Goal: Task Accomplishment & Management: Manage account settings

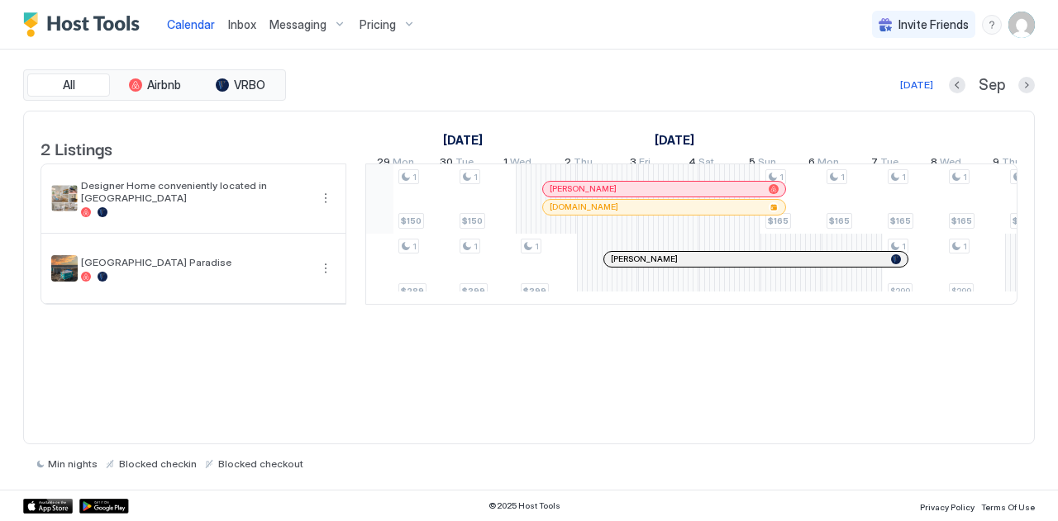
scroll to position [0, 1382]
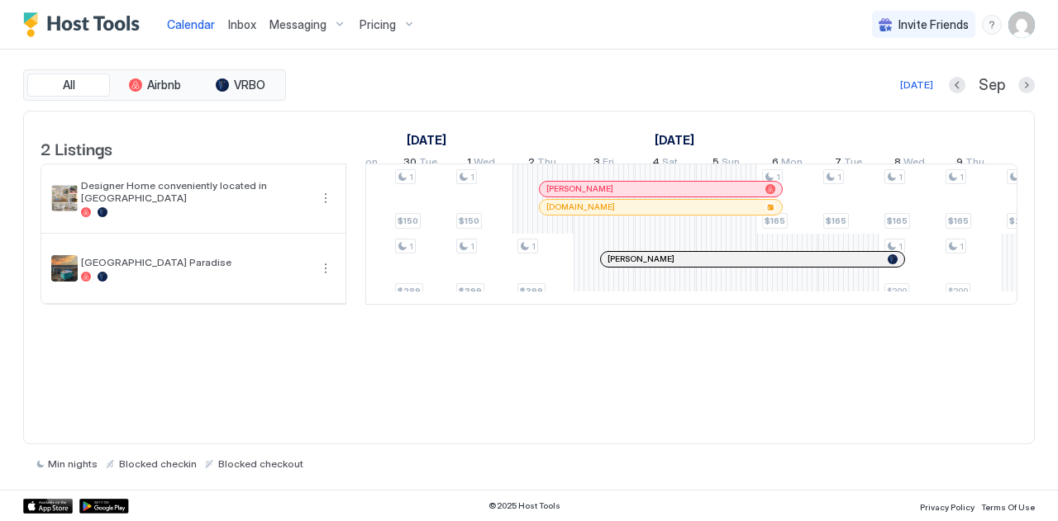
click at [183, 22] on span "Calendar" at bounding box center [191, 24] width 48 height 14
click at [240, 23] on span "Inbox" at bounding box center [242, 24] width 28 height 14
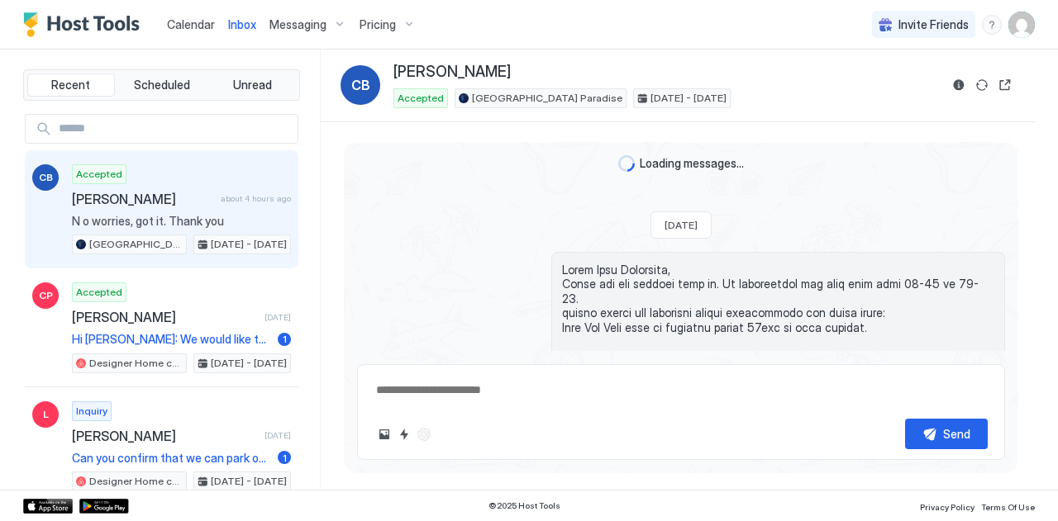
scroll to position [1792, 0]
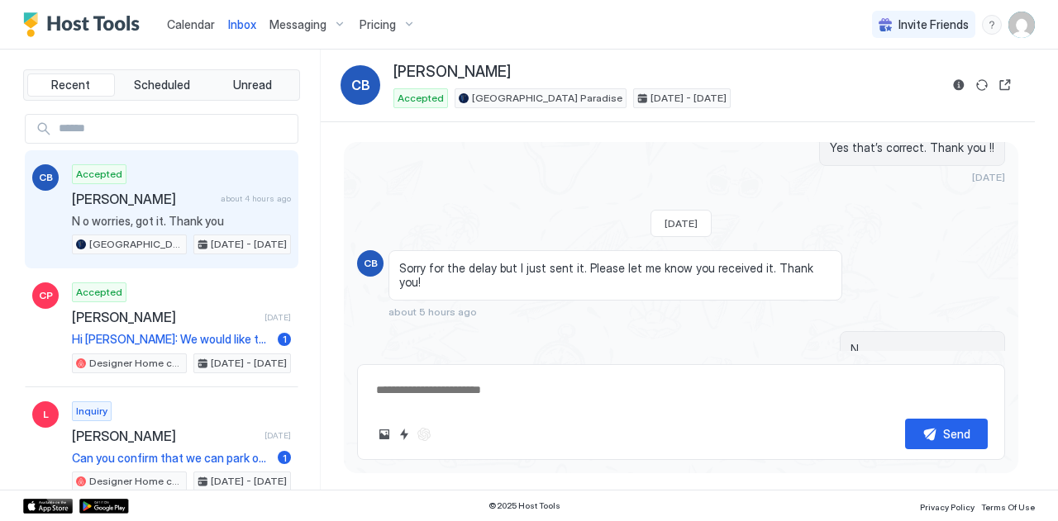
click at [295, 19] on span "Messaging" at bounding box center [297, 24] width 57 height 15
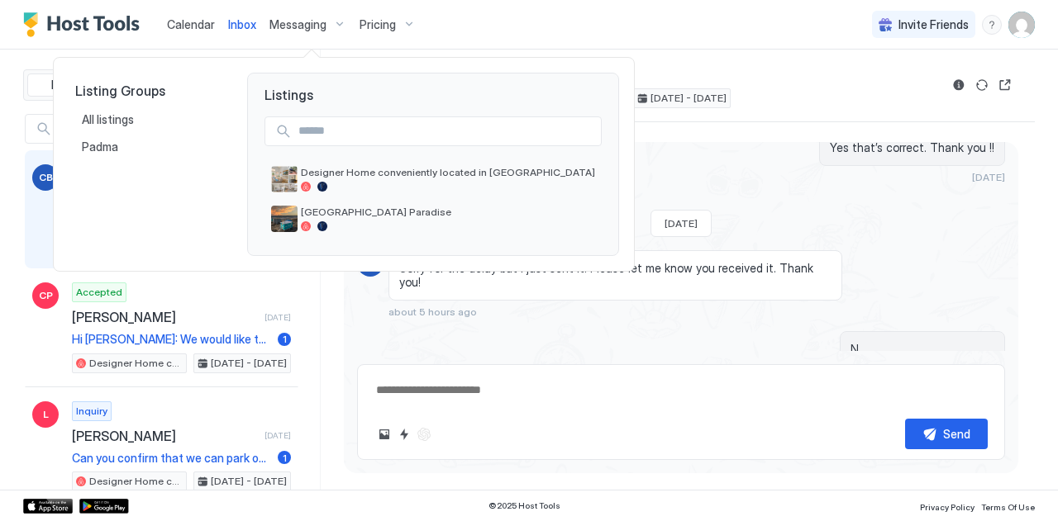
click at [189, 15] on div at bounding box center [529, 260] width 1058 height 521
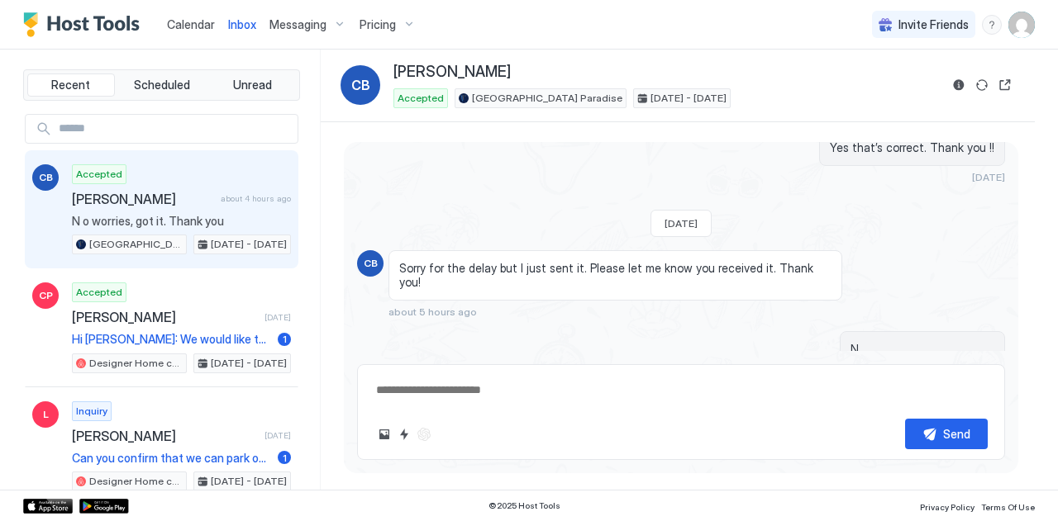
click at [185, 18] on span "Calendar" at bounding box center [191, 24] width 48 height 14
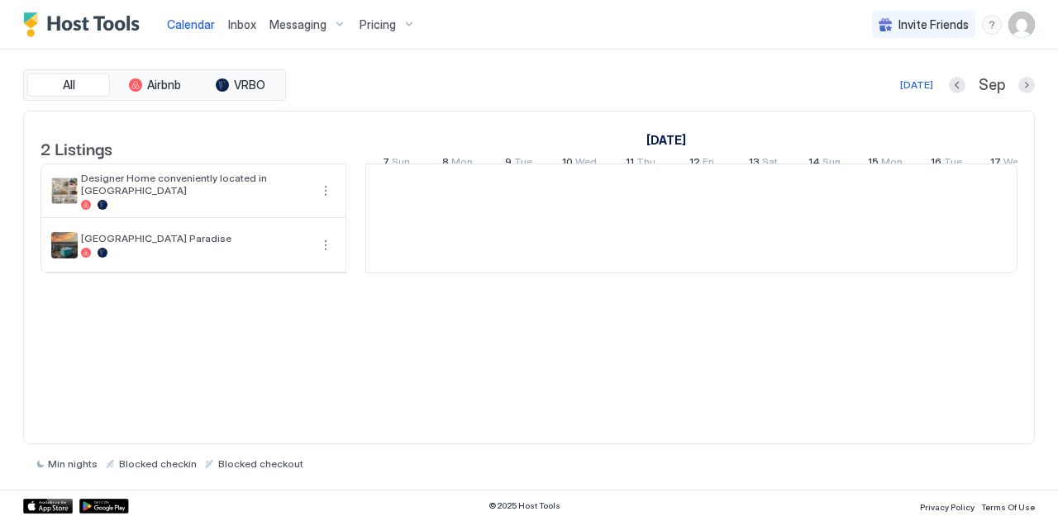
scroll to position [0, 918]
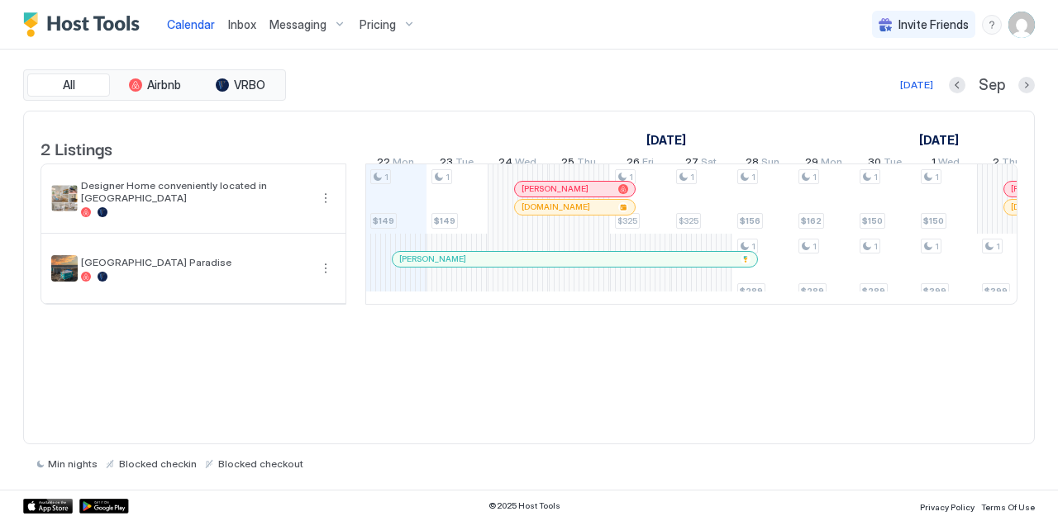
click at [641, 58] on div "All Airbnb VRBO [DATE] [DATE] Listings [DATE] [DATE] 7 Sun 8 Mon 9 Tue 10 Wed 1…" at bounding box center [528, 270] width 1011 height 440
click at [1023, 29] on img "User profile" at bounding box center [1021, 25] width 26 height 26
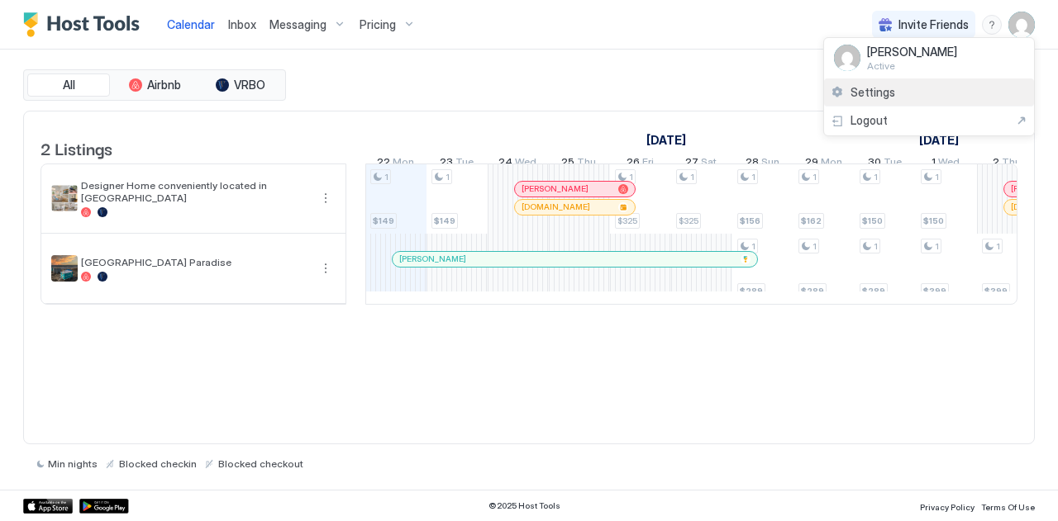
click at [863, 94] on span "Settings" at bounding box center [872, 92] width 45 height 15
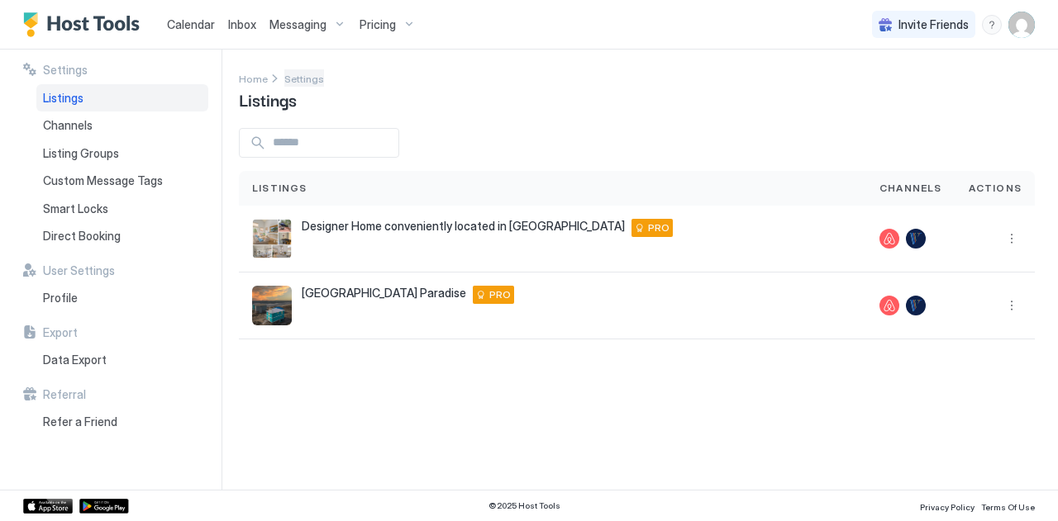
click at [302, 78] on span "Settings" at bounding box center [304, 79] width 40 height 12
click at [1011, 303] on button "More options" at bounding box center [1011, 306] width 20 height 20
click at [953, 386] on span "Listing Settings" at bounding box center [984, 381] width 74 height 12
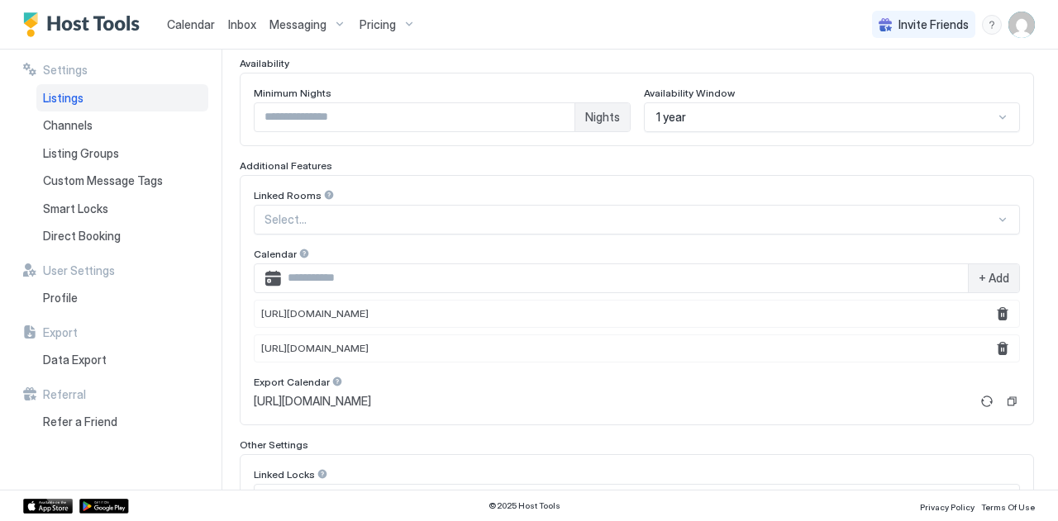
scroll to position [443, 0]
click at [972, 316] on div "[URL][DOMAIN_NAME]" at bounding box center [637, 313] width 766 height 28
click at [992, 310] on button "Remove" at bounding box center [1002, 313] width 20 height 20
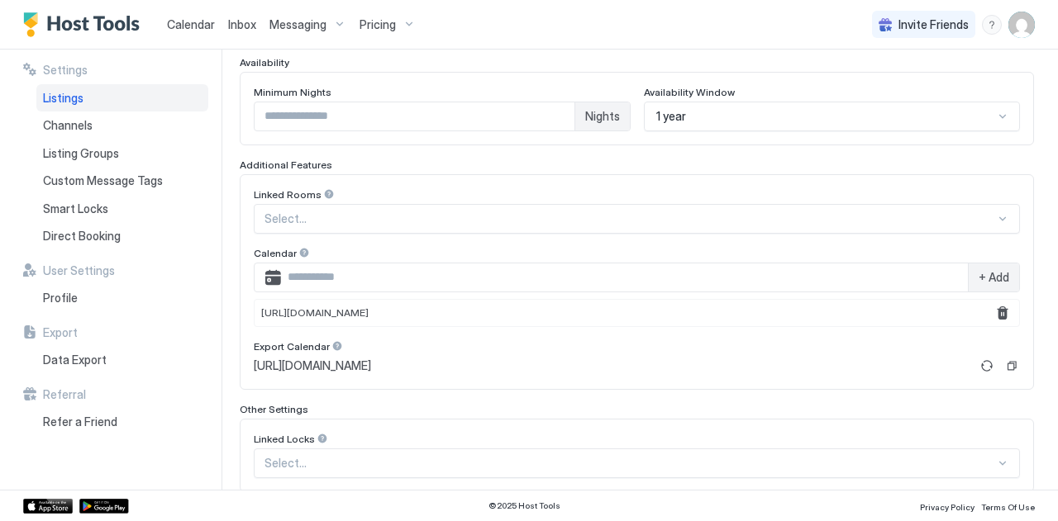
click at [173, 26] on span "Calendar" at bounding box center [191, 24] width 48 height 14
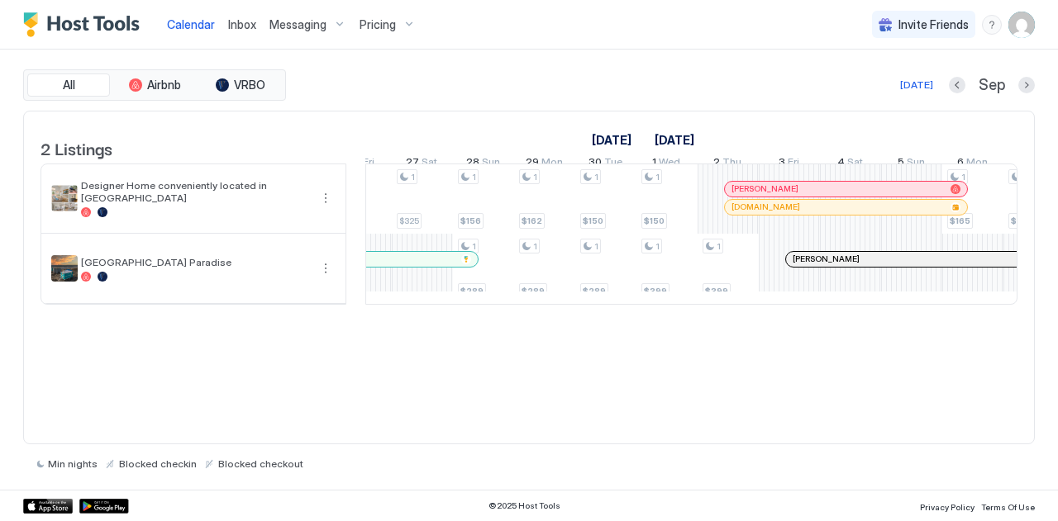
click at [1043, 17] on div "Calendar Inbox Messaging Pricing Invite Friends PG" at bounding box center [529, 25] width 1058 height 50
drag, startPoint x: 1043, startPoint y: 17, endPoint x: 1016, endPoint y: 25, distance: 28.5
click at [1016, 25] on div "Calendar Inbox Messaging Pricing Invite Friends PG" at bounding box center [529, 25] width 1058 height 50
click at [1016, 25] on img "User profile" at bounding box center [1021, 25] width 26 height 26
click at [860, 95] on span "Settings" at bounding box center [872, 92] width 45 height 15
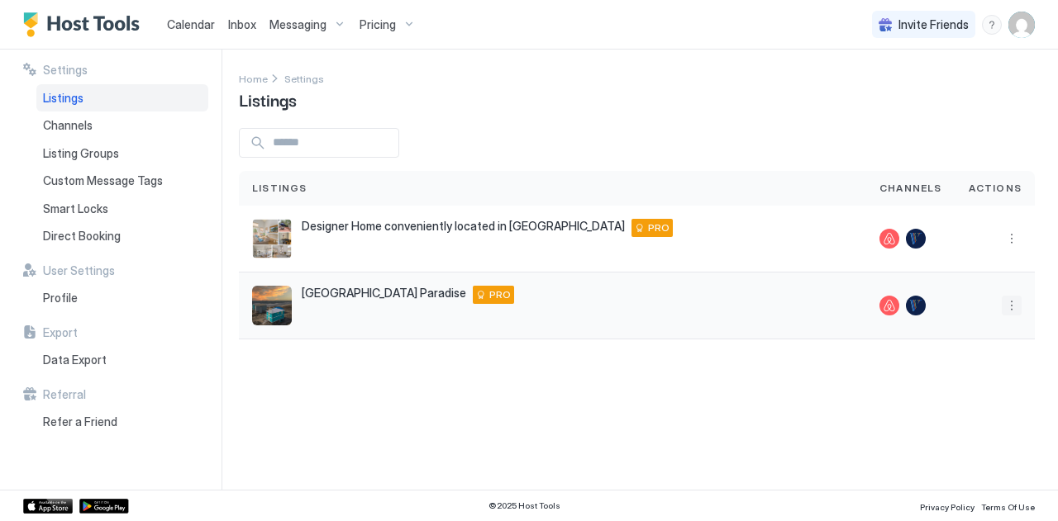
click at [1013, 302] on button "More options" at bounding box center [1011, 306] width 20 height 20
click at [963, 369] on div "Listing Settings" at bounding box center [974, 381] width 105 height 26
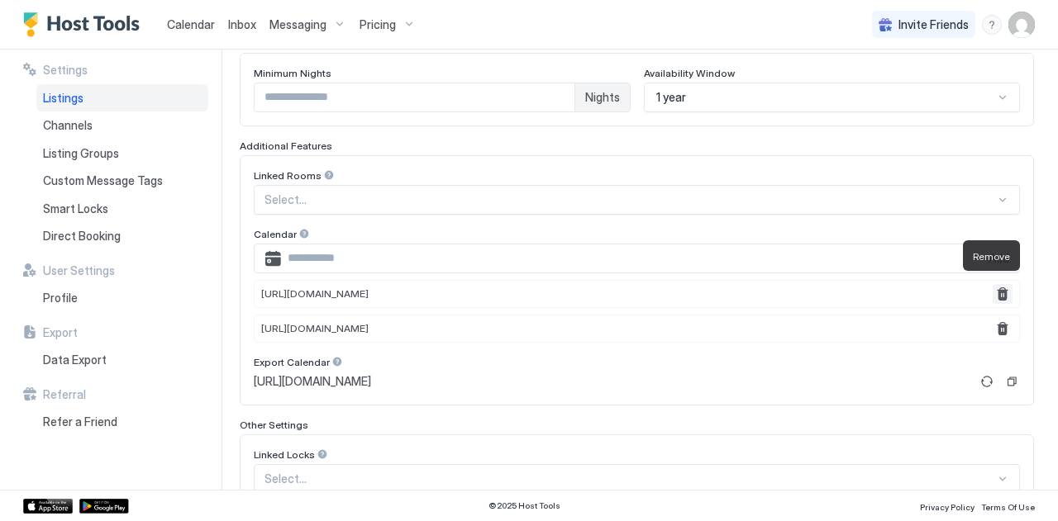
click at [992, 288] on button "Remove" at bounding box center [1002, 294] width 20 height 20
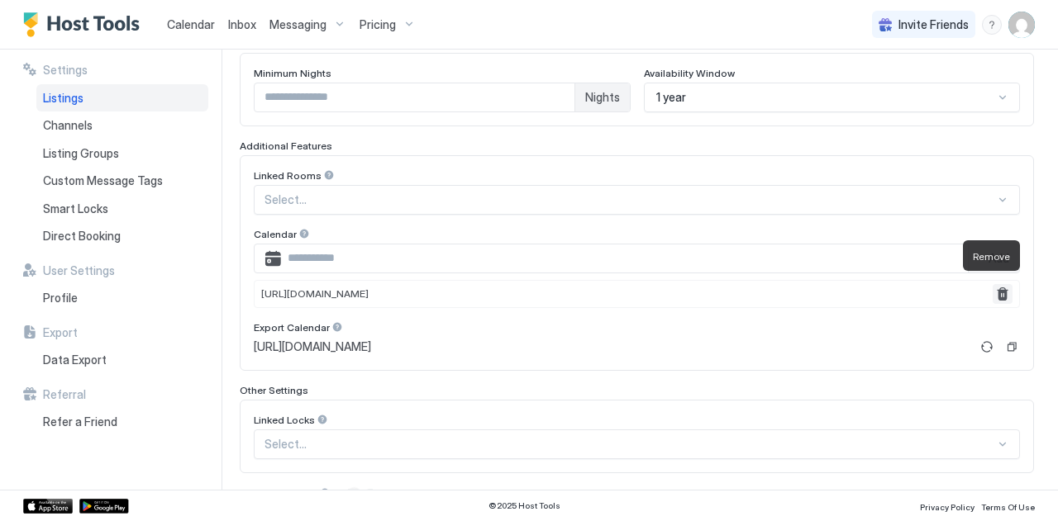
click at [992, 288] on button "Remove" at bounding box center [1002, 294] width 20 height 20
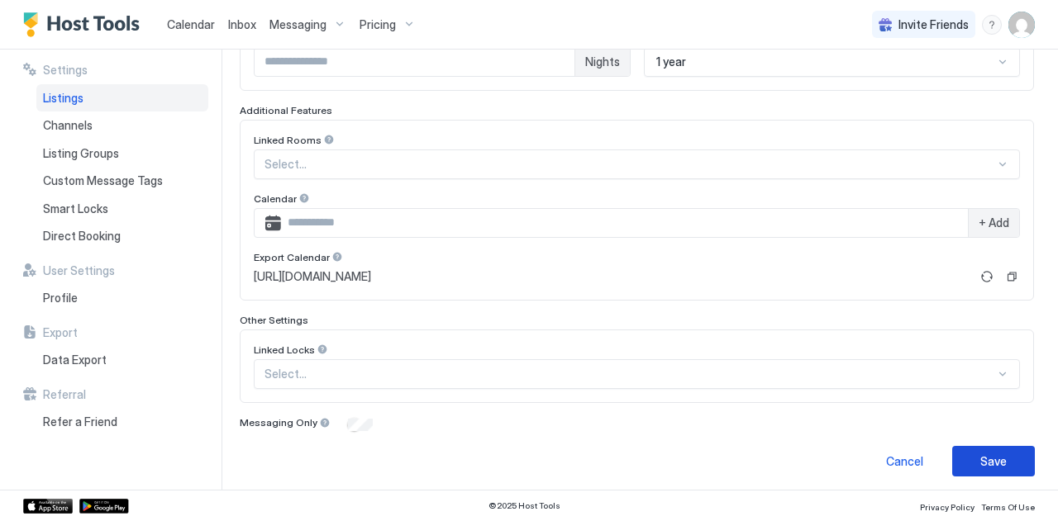
click at [986, 458] on div "Save" at bounding box center [993, 461] width 26 height 17
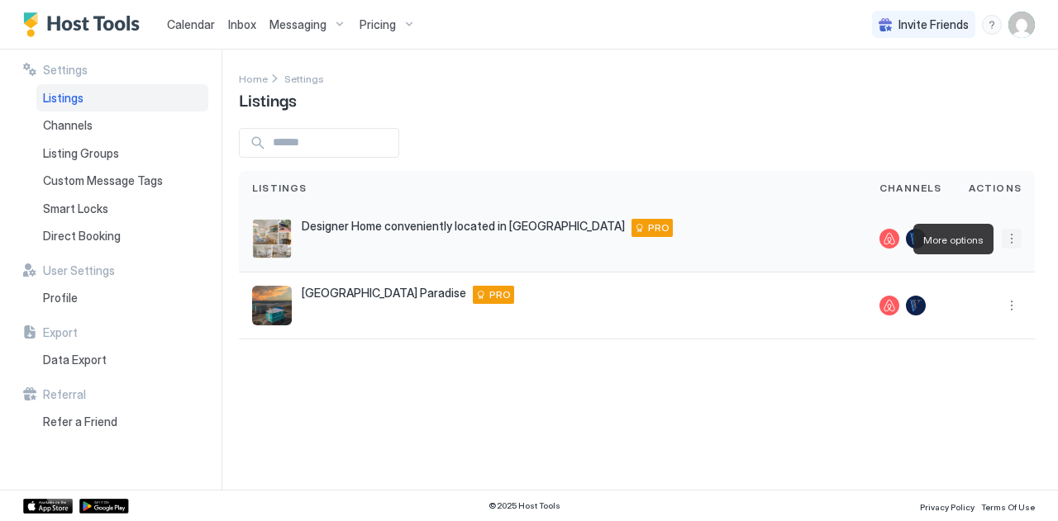
click at [1008, 237] on button "More options" at bounding box center [1011, 239] width 20 height 20
click at [1008, 237] on div at bounding box center [529, 260] width 1058 height 521
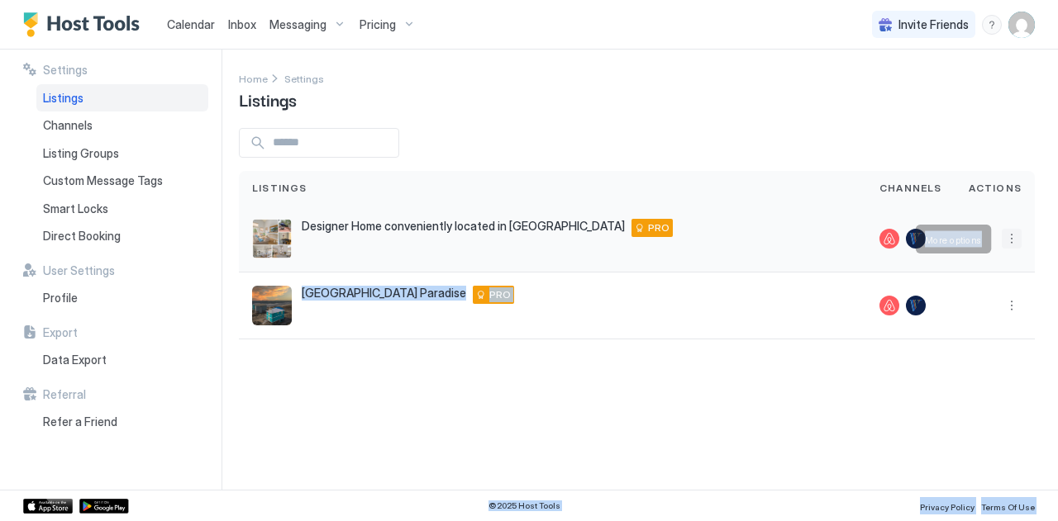
click at [1010, 231] on button "More options" at bounding box center [1011, 239] width 20 height 20
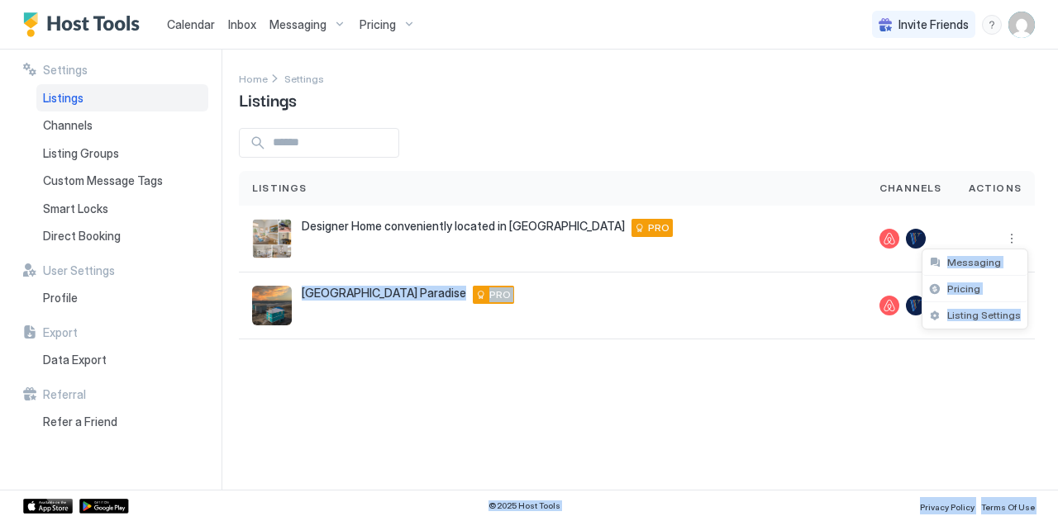
click at [997, 336] on div at bounding box center [529, 260] width 1058 height 521
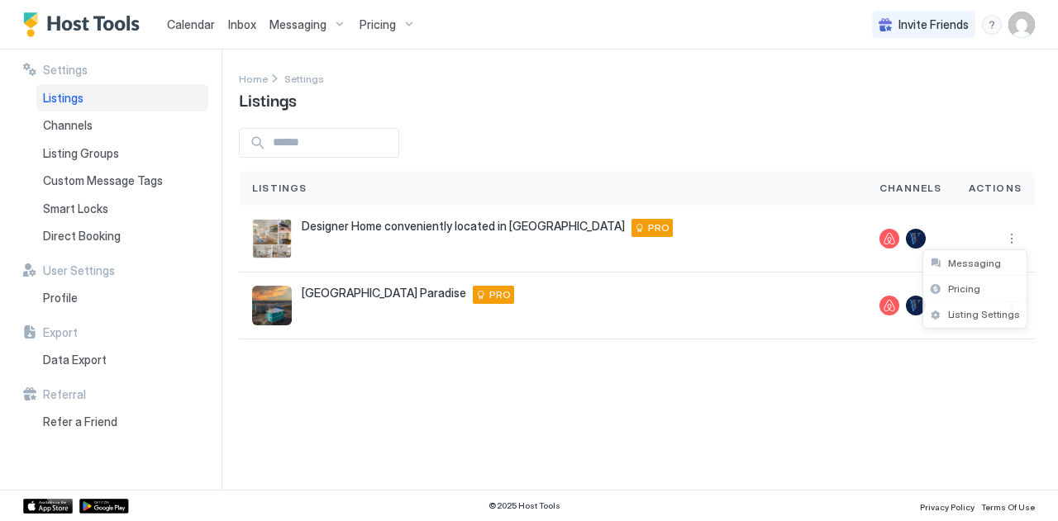
click at [997, 336] on div at bounding box center [529, 260] width 1058 height 521
click at [996, 335] on div at bounding box center [529, 260] width 1058 height 521
click at [996, 335] on div at bounding box center [994, 306] width 79 height 67
drag, startPoint x: 996, startPoint y: 335, endPoint x: 1011, endPoint y: 289, distance: 47.8
click at [1011, 289] on div at bounding box center [994, 306] width 79 height 67
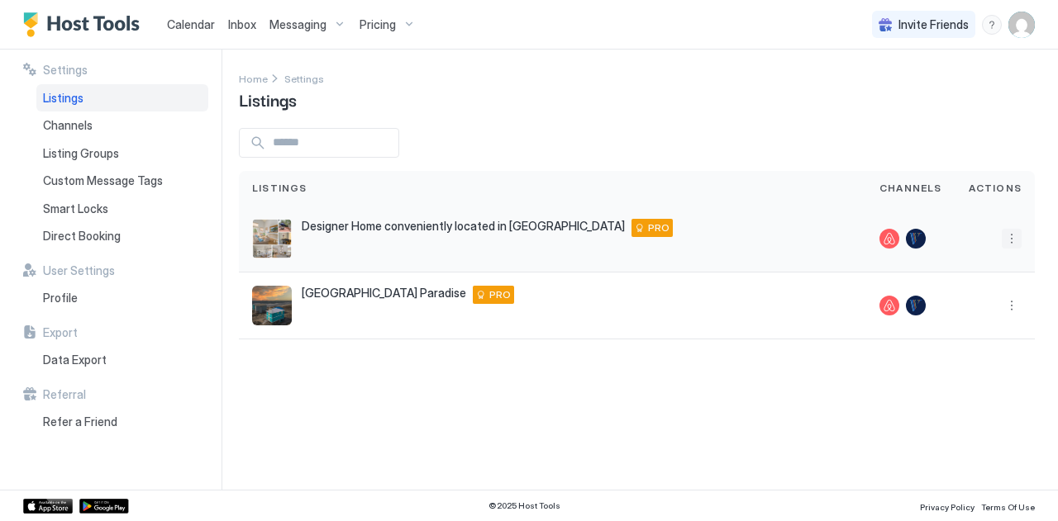
click at [1005, 232] on button "More options" at bounding box center [1011, 239] width 20 height 20
click at [963, 316] on span "Listing Settings" at bounding box center [984, 315] width 74 height 12
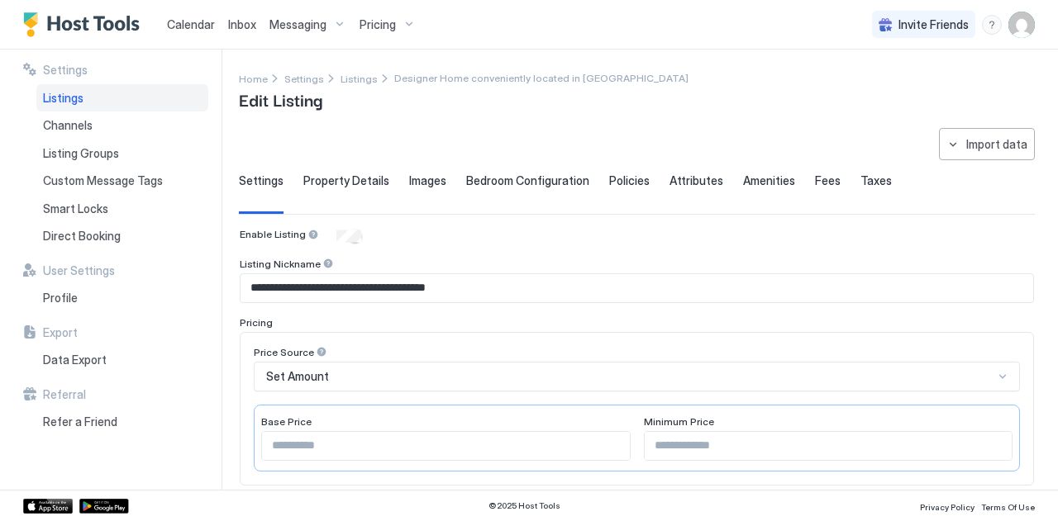
click at [963, 316] on div "Pricing" at bounding box center [637, 322] width 794 height 12
click at [336, 174] on span "Property Details" at bounding box center [346, 181] width 86 height 15
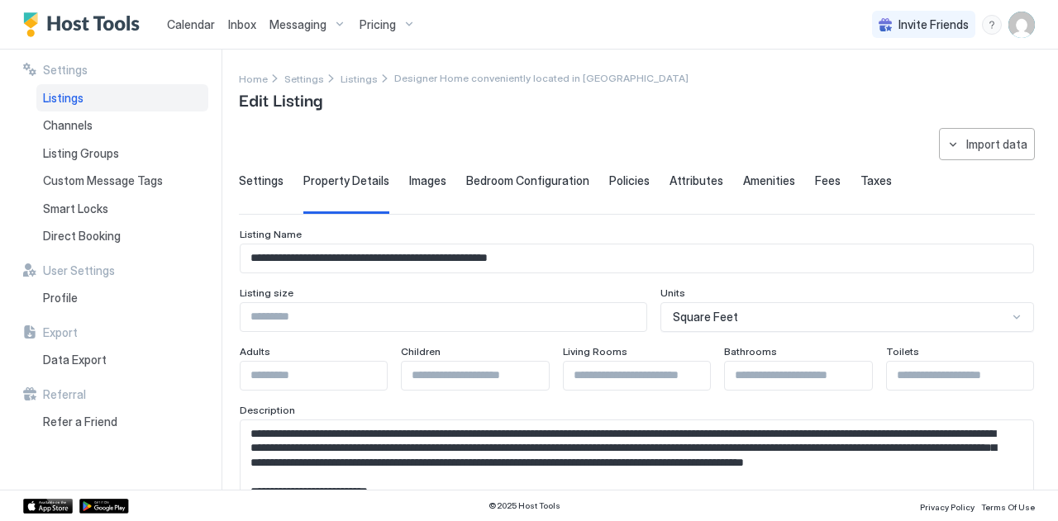
click at [258, 180] on span "Settings" at bounding box center [261, 181] width 45 height 15
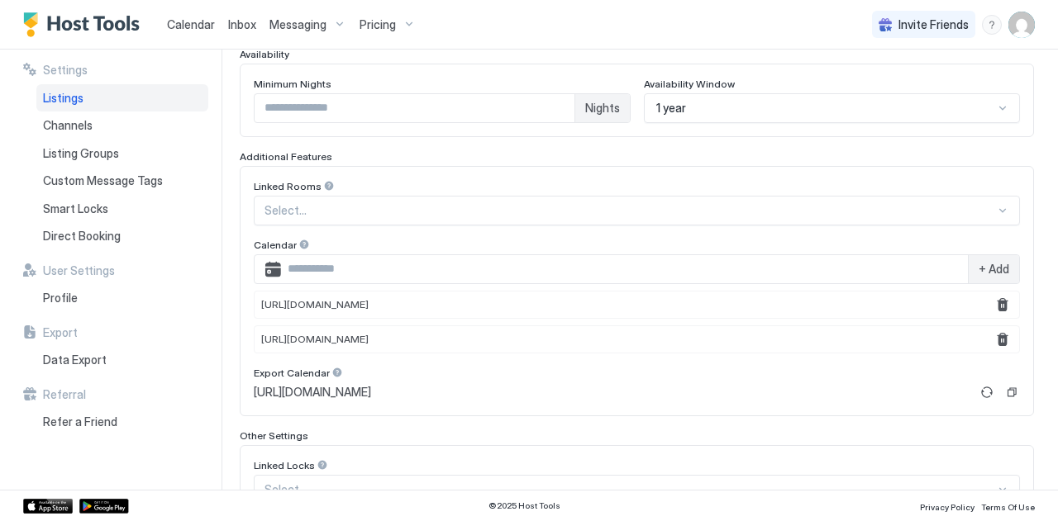
click at [958, 314] on div "[URL][DOMAIN_NAME] [URL][DOMAIN_NAME]" at bounding box center [637, 322] width 766 height 63
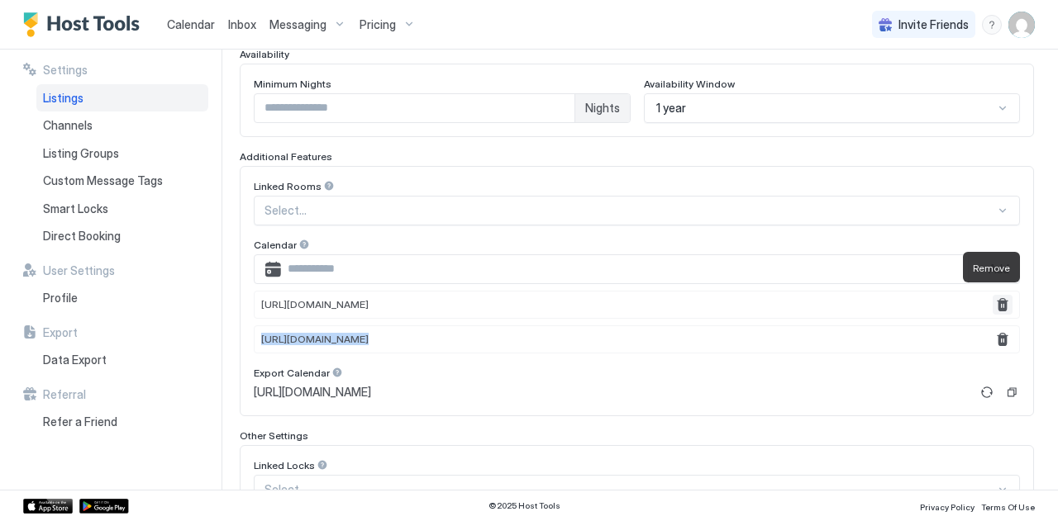
click at [997, 295] on button "Remove" at bounding box center [1002, 305] width 20 height 20
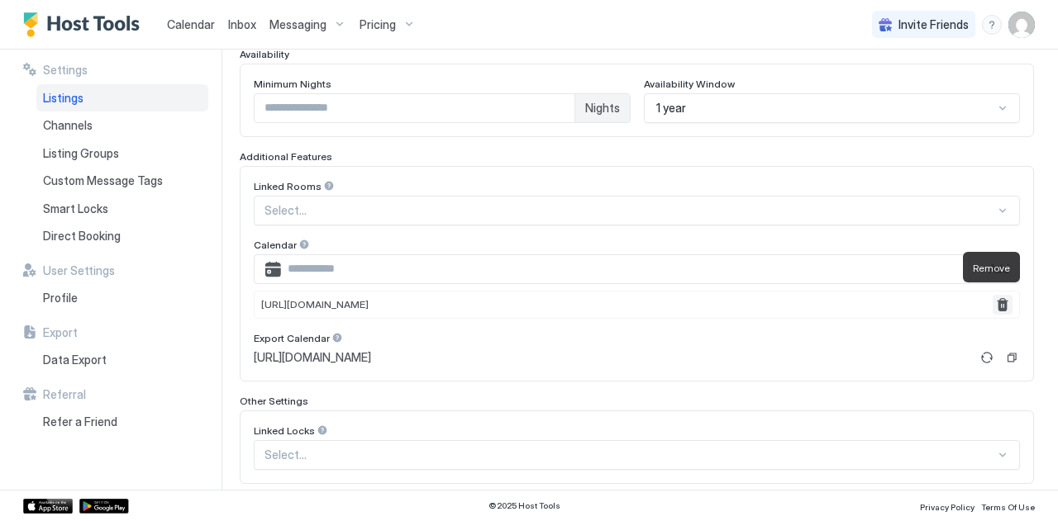
click at [997, 295] on button "Remove" at bounding box center [1002, 305] width 20 height 20
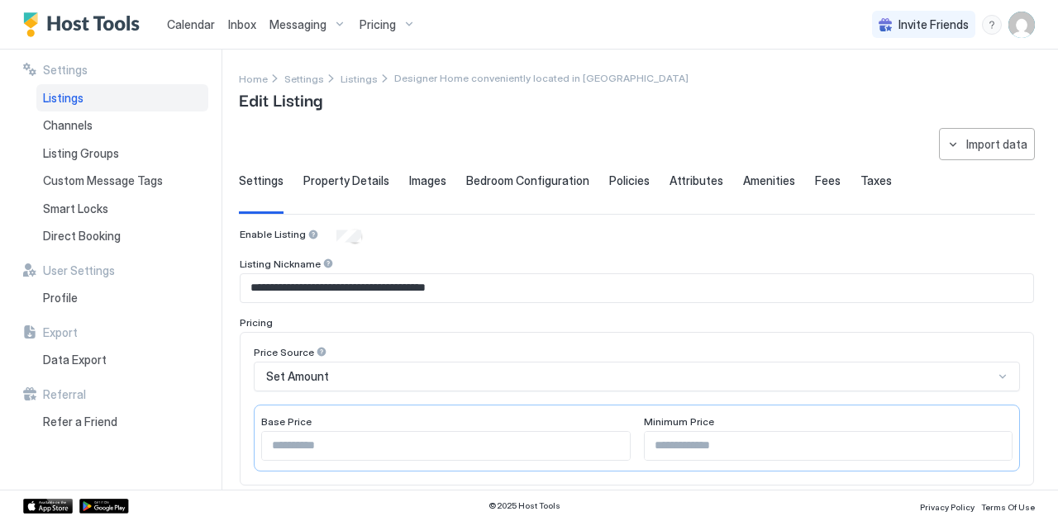
click at [193, 13] on div "Calendar" at bounding box center [190, 24] width 61 height 31
click at [187, 24] on span "Calendar" at bounding box center [191, 24] width 48 height 14
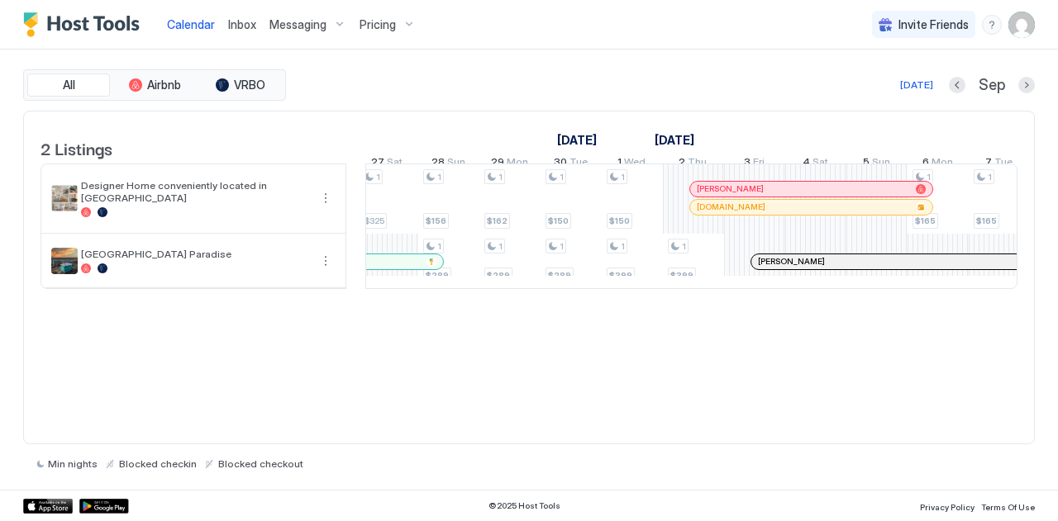
click at [269, 37] on div "Messaging" at bounding box center [308, 25] width 90 height 28
click at [269, 37] on div at bounding box center [529, 260] width 1058 height 521
click at [269, 37] on div "Messaging" at bounding box center [308, 25] width 90 height 28
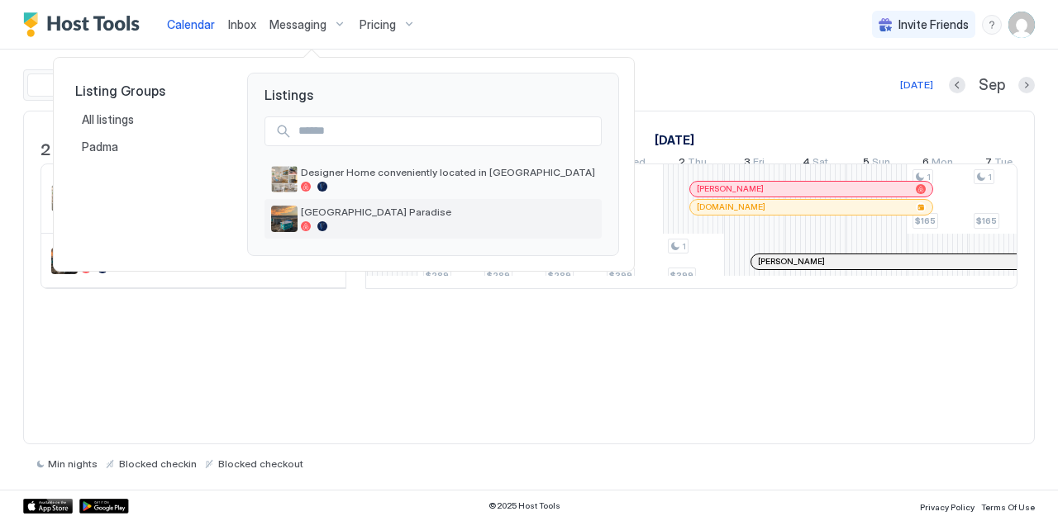
click at [349, 206] on div "[GEOGRAPHIC_DATA] Paradise" at bounding box center [433, 219] width 324 height 26
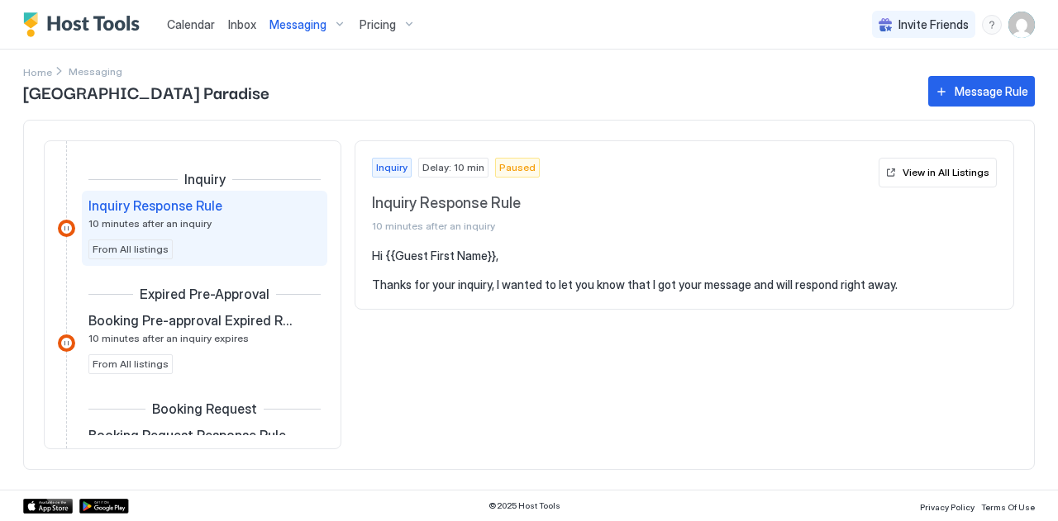
click at [234, 19] on span "Inbox" at bounding box center [242, 24] width 28 height 14
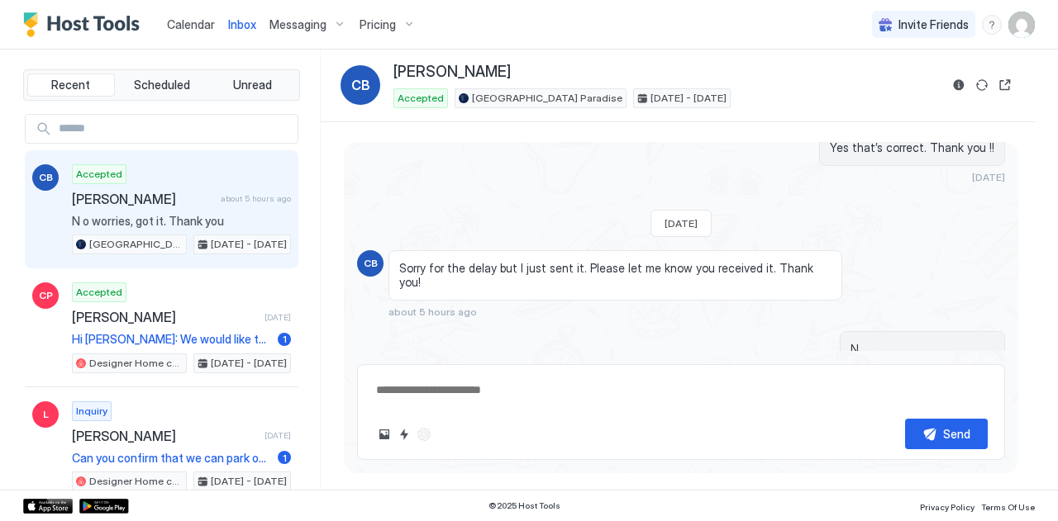
click at [279, 14] on div "Messaging" at bounding box center [308, 25] width 90 height 28
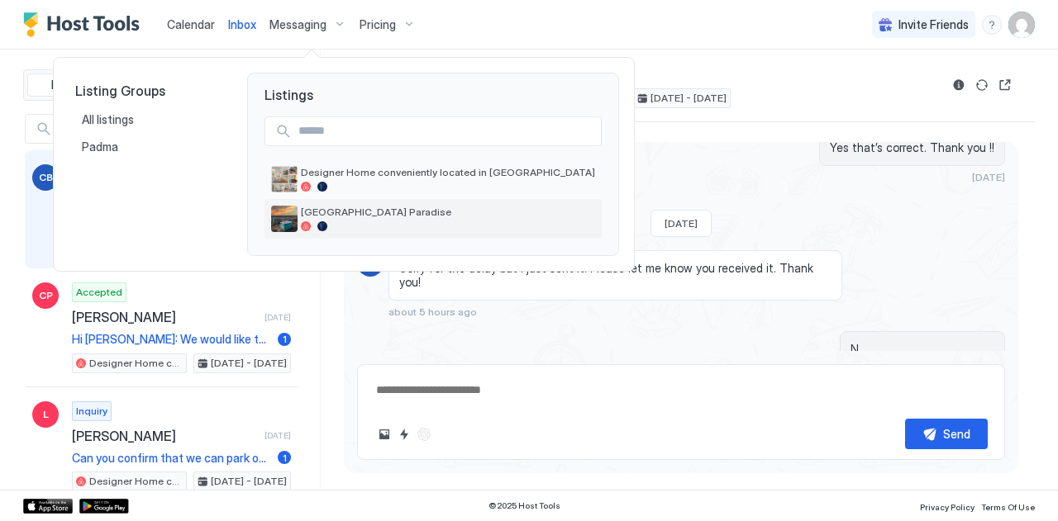
click at [288, 211] on img "listing image" at bounding box center [284, 219] width 26 height 26
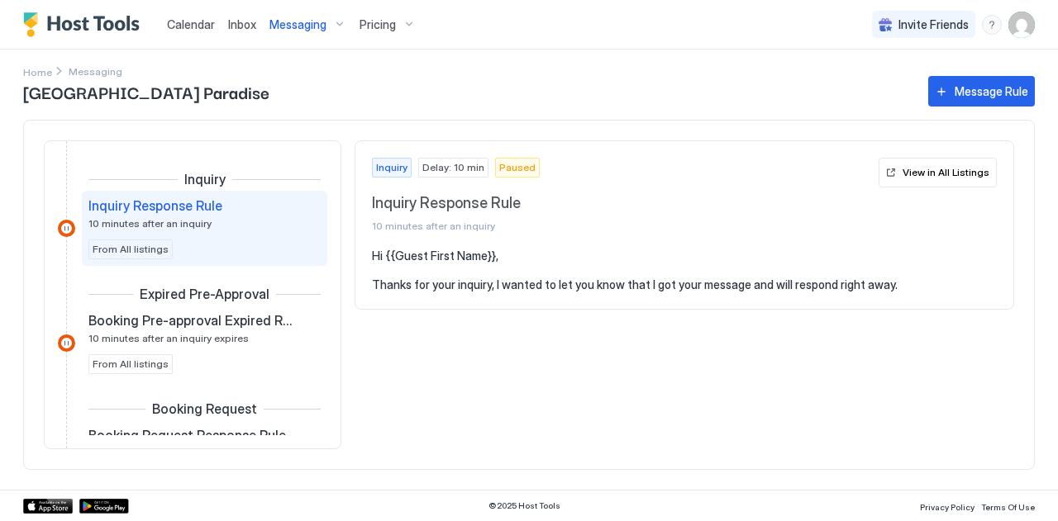
click at [243, 29] on span "Inbox" at bounding box center [242, 24] width 28 height 14
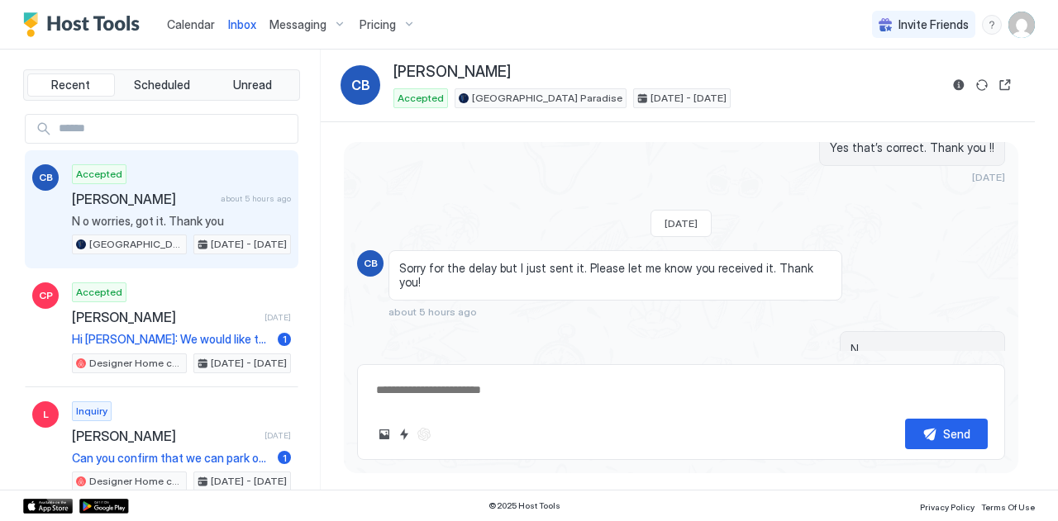
click at [203, 11] on div "Calendar" at bounding box center [190, 24] width 61 height 31
type textarea "*"
click at [181, 24] on span "Calendar" at bounding box center [191, 24] width 48 height 14
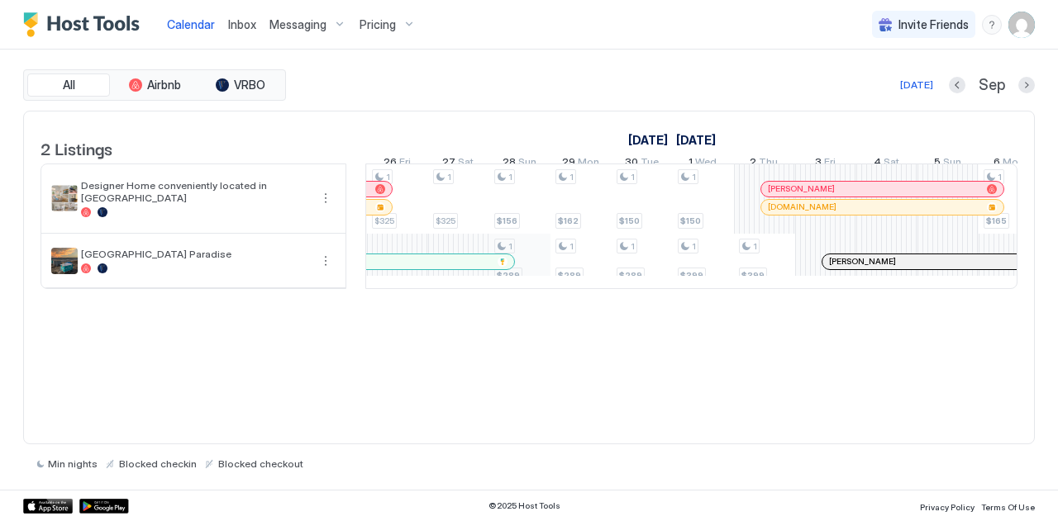
scroll to position [0, 1162]
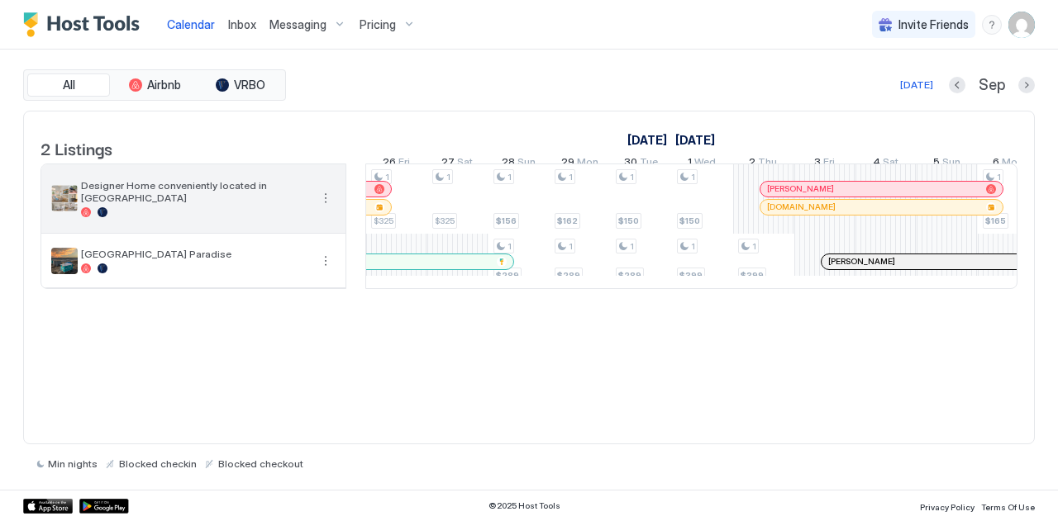
click at [202, 204] on span "Designer Home conveniently located in [GEOGRAPHIC_DATA]" at bounding box center [195, 191] width 228 height 25
click at [322, 207] on button "More options" at bounding box center [326, 198] width 20 height 20
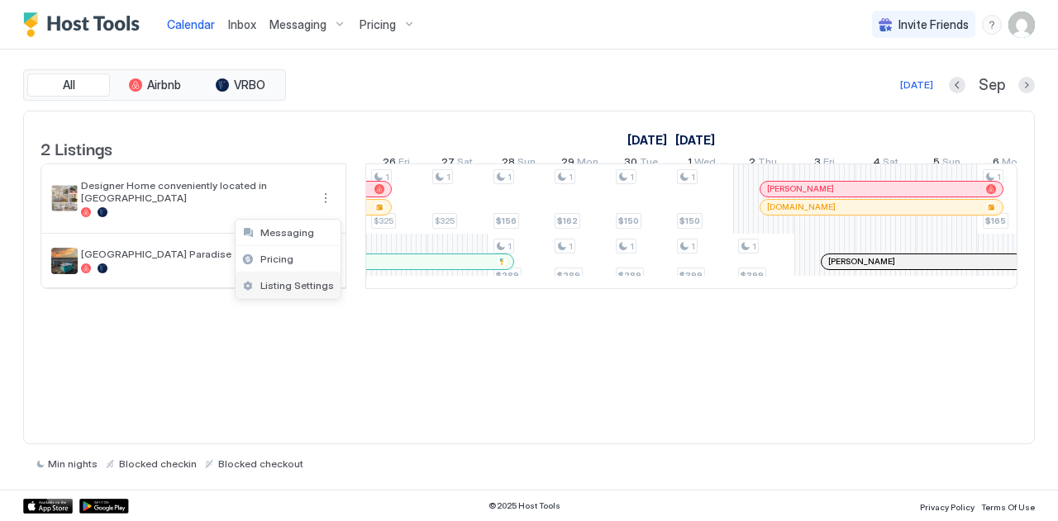
click at [278, 285] on span "Listing Settings" at bounding box center [297, 285] width 74 height 12
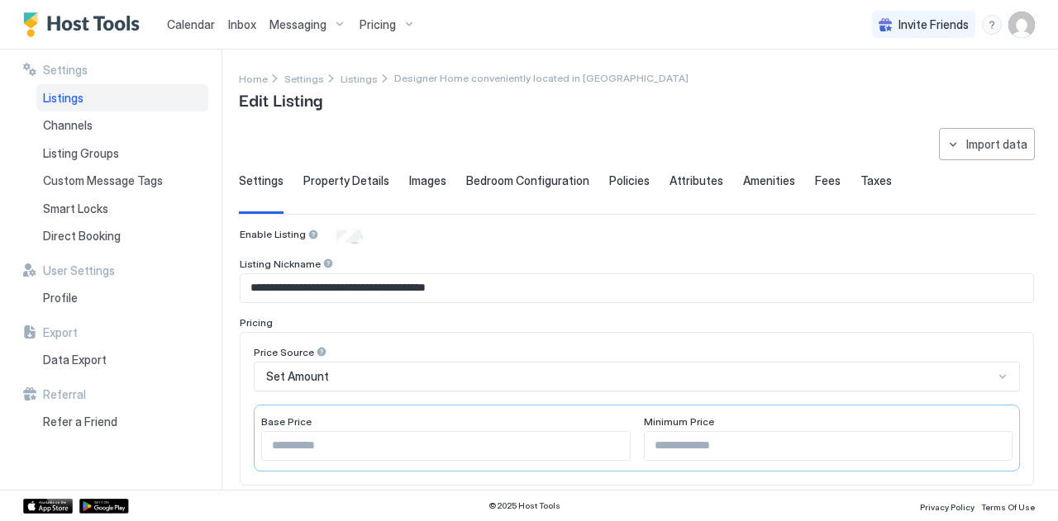
click at [341, 190] on div "Property Details" at bounding box center [346, 194] width 86 height 40
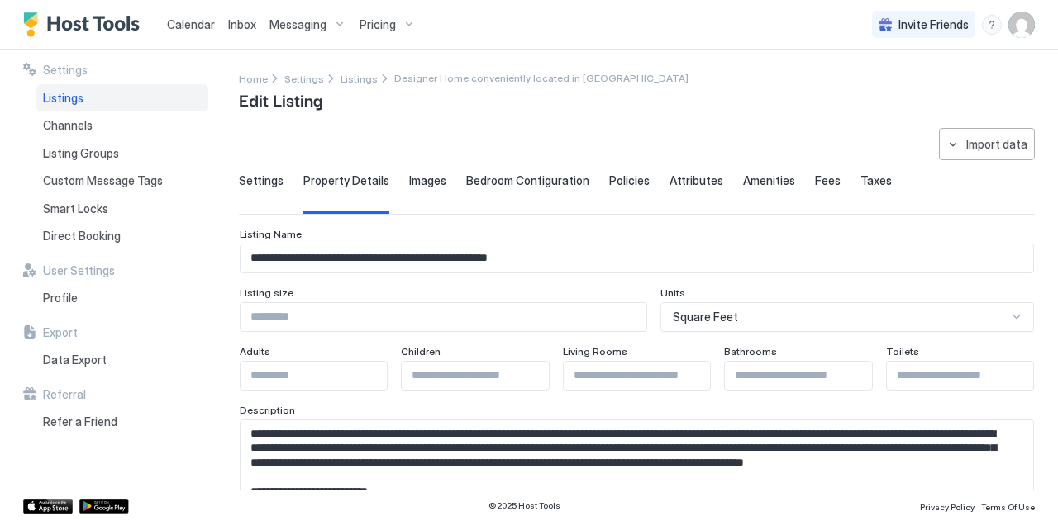
click at [264, 181] on span "Settings" at bounding box center [261, 181] width 45 height 15
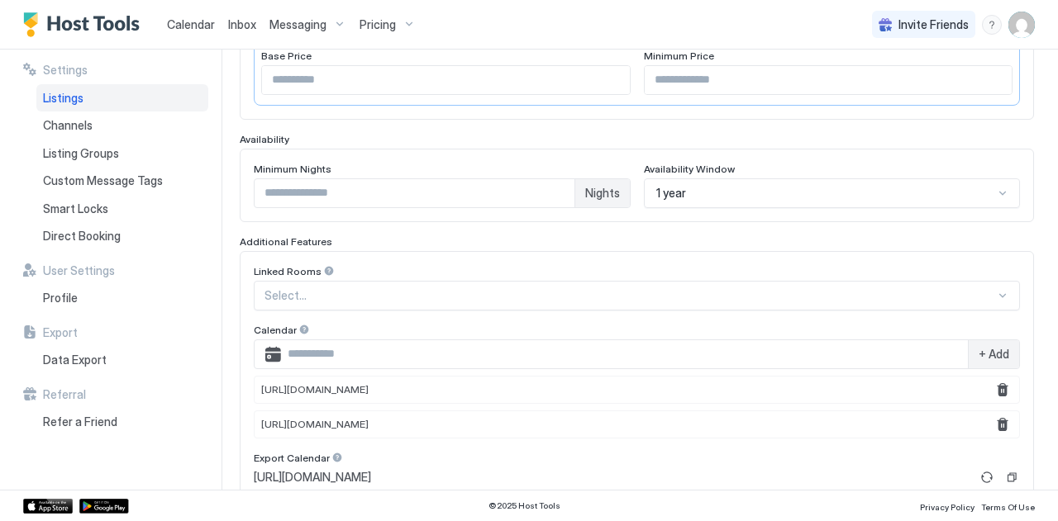
scroll to position [444, 0]
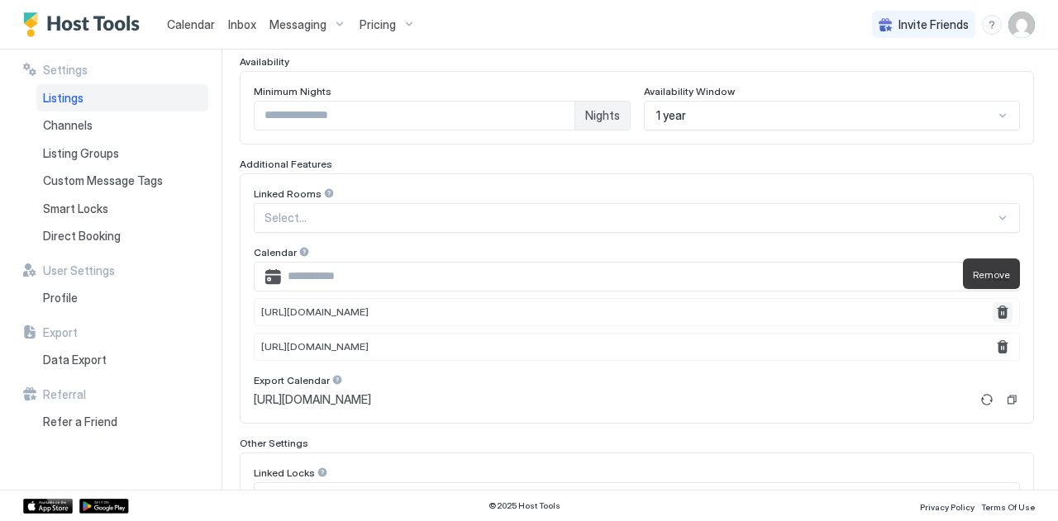
click at [992, 308] on button "Remove" at bounding box center [1002, 312] width 20 height 20
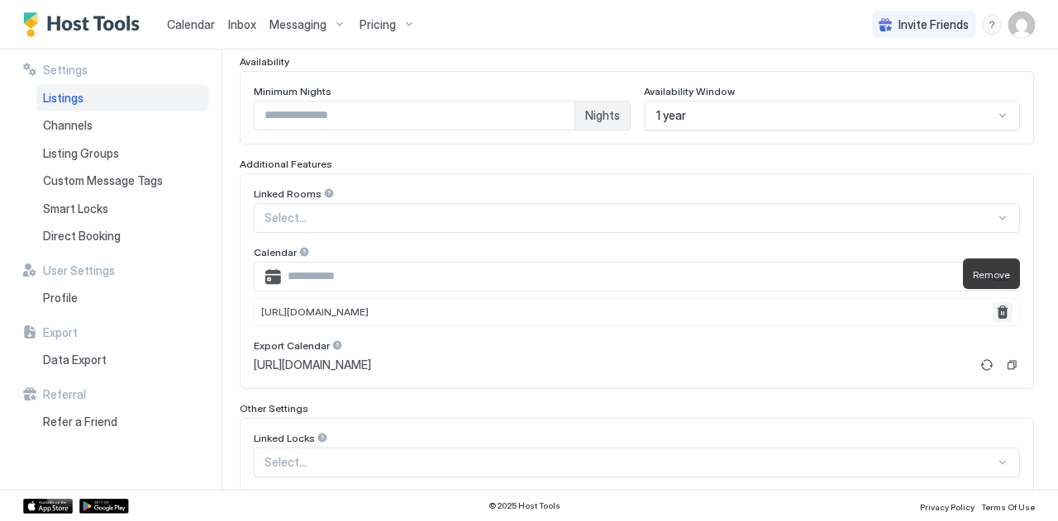
click at [992, 308] on button "Remove" at bounding box center [1002, 312] width 20 height 20
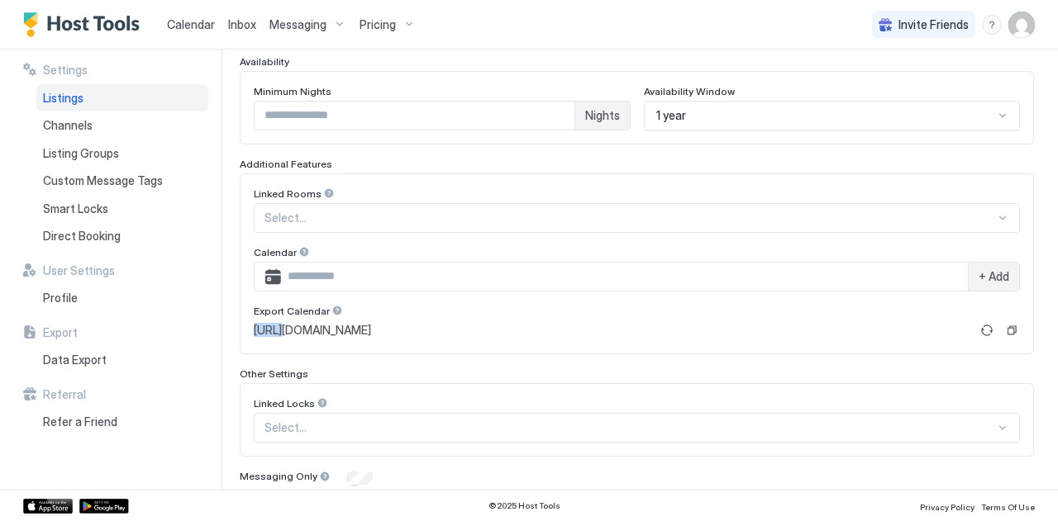
click at [991, 308] on div "Export Calendar" at bounding box center [637, 313] width 766 height 16
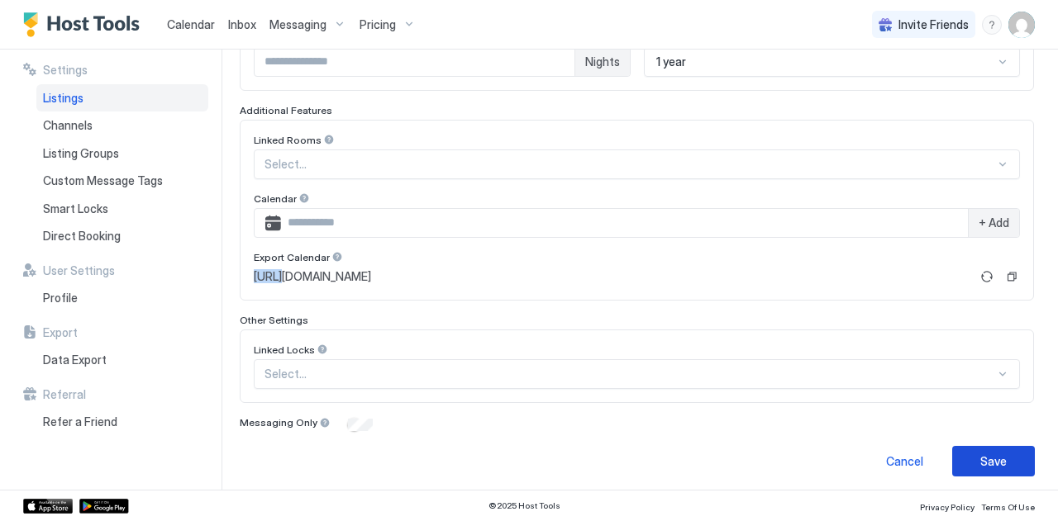
click at [983, 458] on div "Save" at bounding box center [993, 461] width 26 height 17
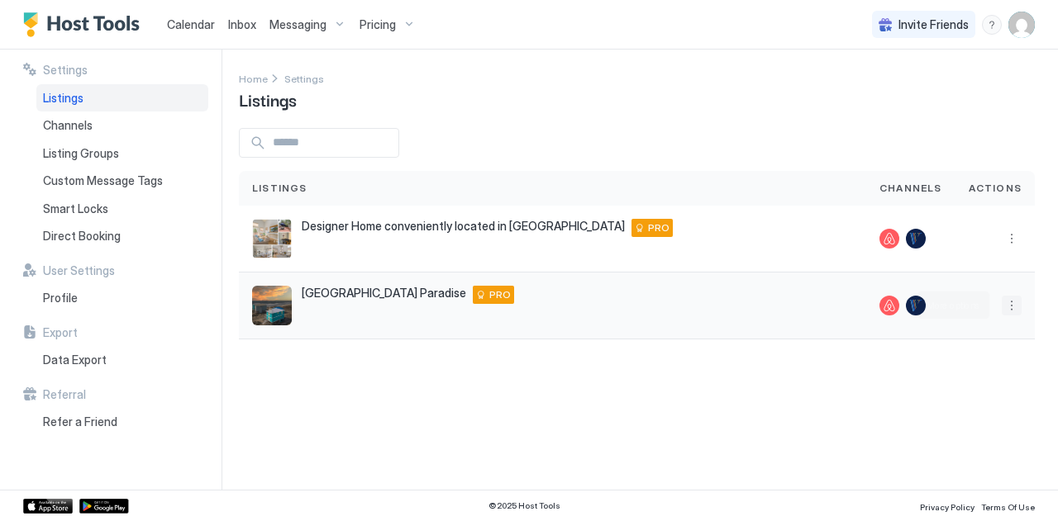
click at [1007, 307] on button "More options" at bounding box center [1011, 306] width 20 height 20
click at [949, 369] on div "Listing Settings" at bounding box center [974, 381] width 105 height 26
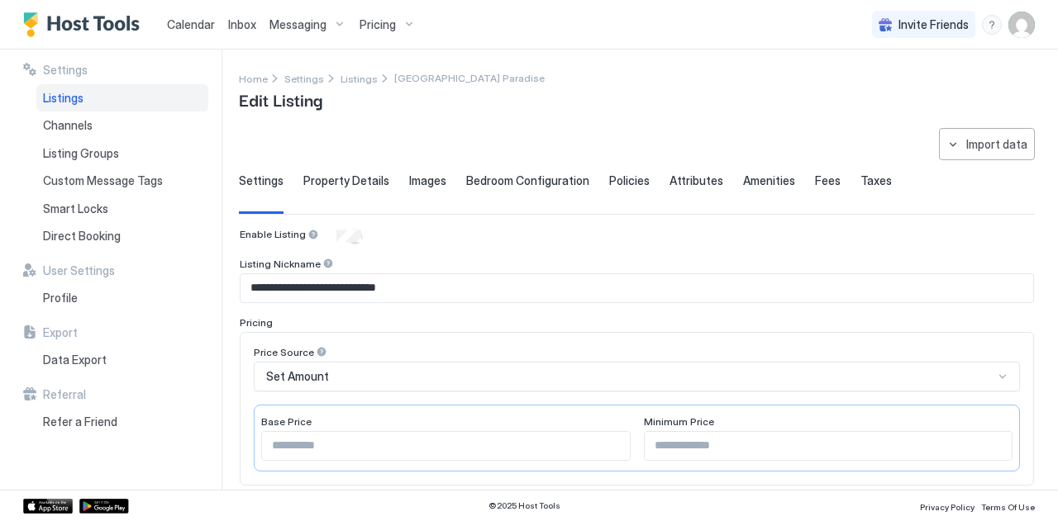
scroll to position [312, 0]
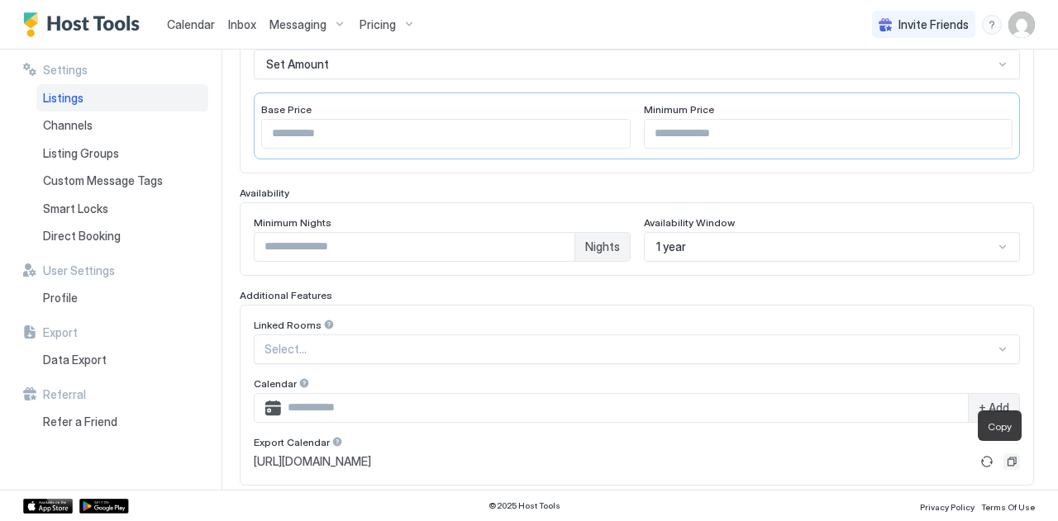
click at [1003, 457] on button "Copy" at bounding box center [1011, 462] width 17 height 17
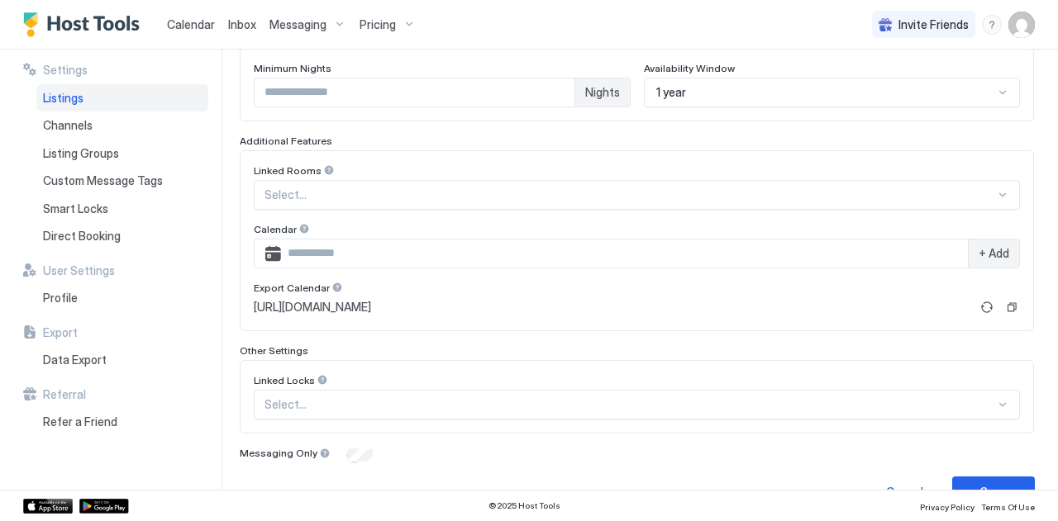
scroll to position [497, 0]
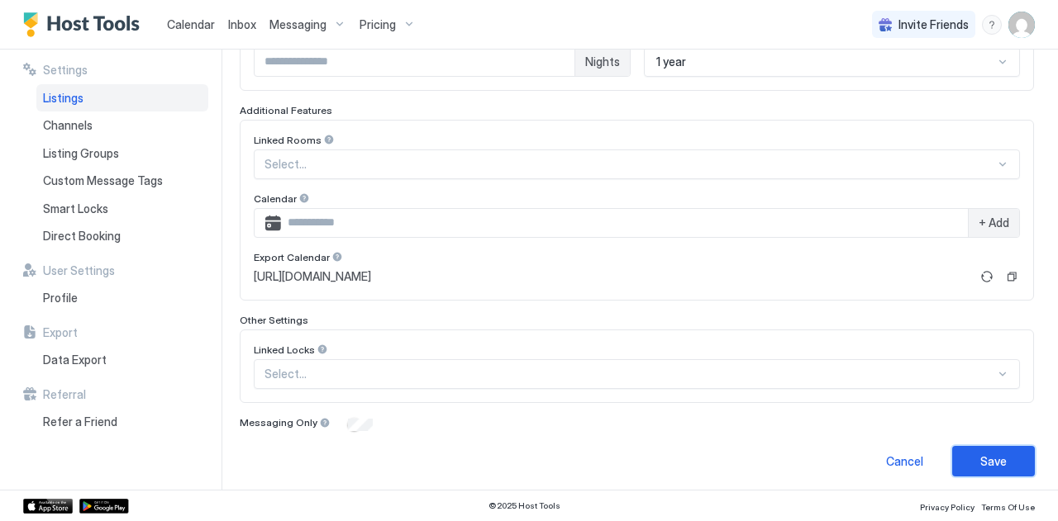
click at [986, 462] on div "Save" at bounding box center [993, 461] width 26 height 17
click at [191, 27] on span "Calendar" at bounding box center [191, 24] width 48 height 14
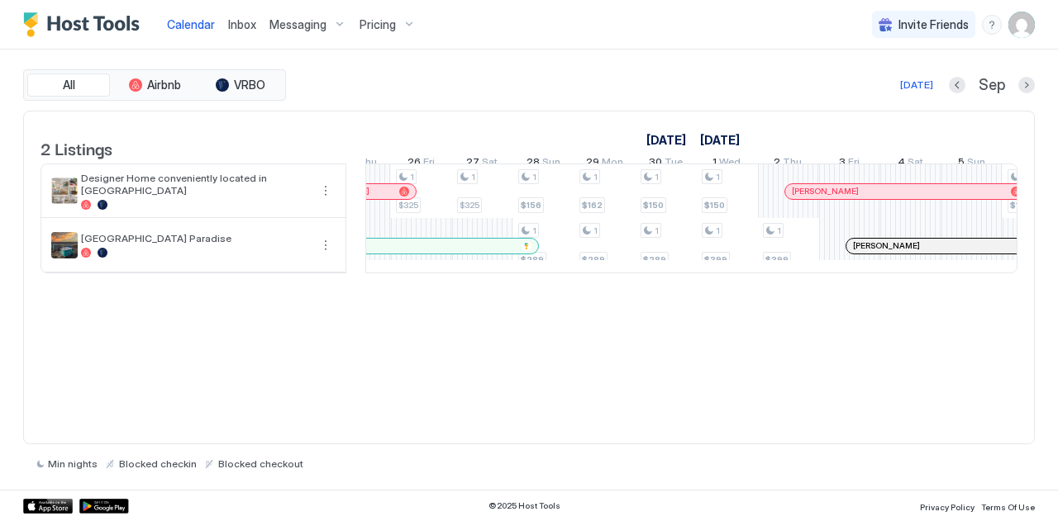
scroll to position [0, 1195]
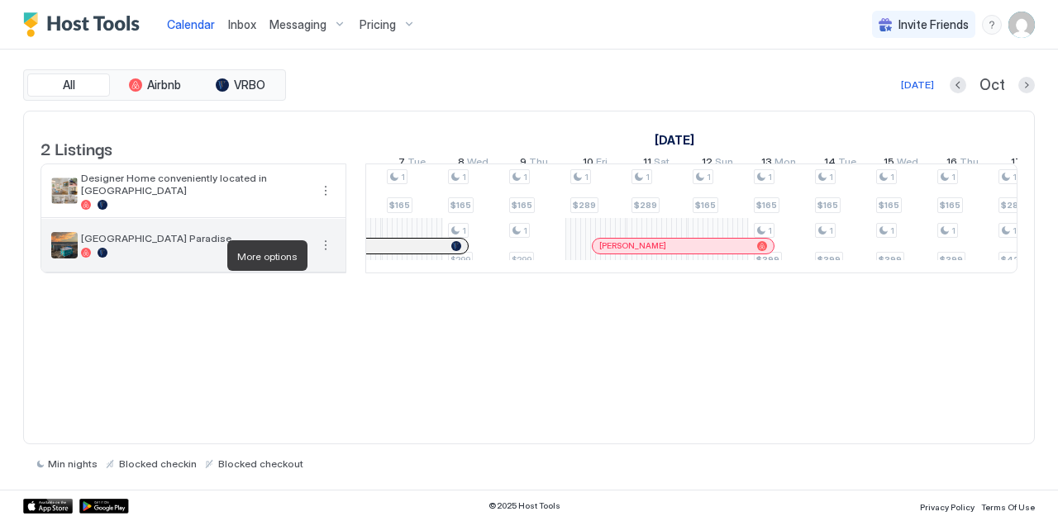
click at [326, 255] on button "More options" at bounding box center [326, 245] width 20 height 20
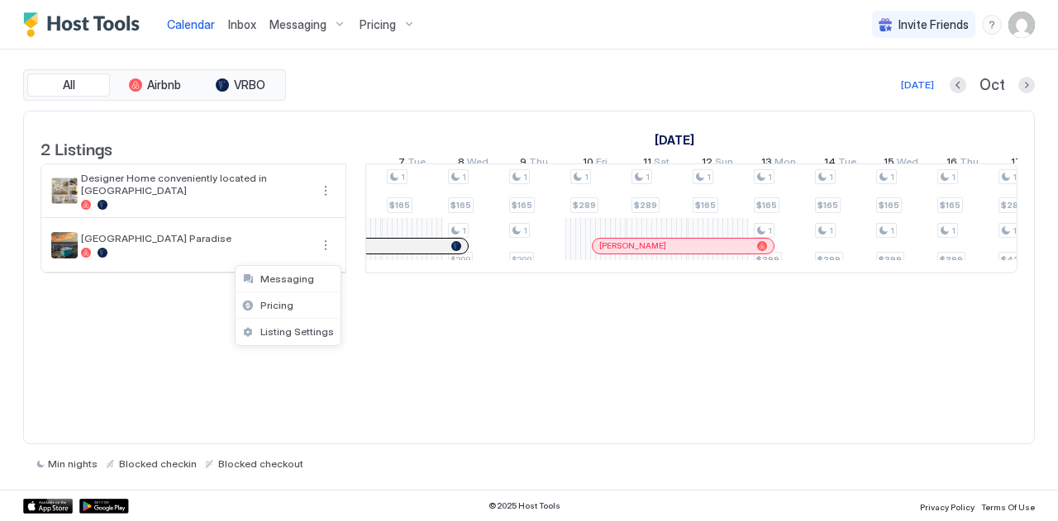
click at [323, 252] on div at bounding box center [529, 260] width 1058 height 521
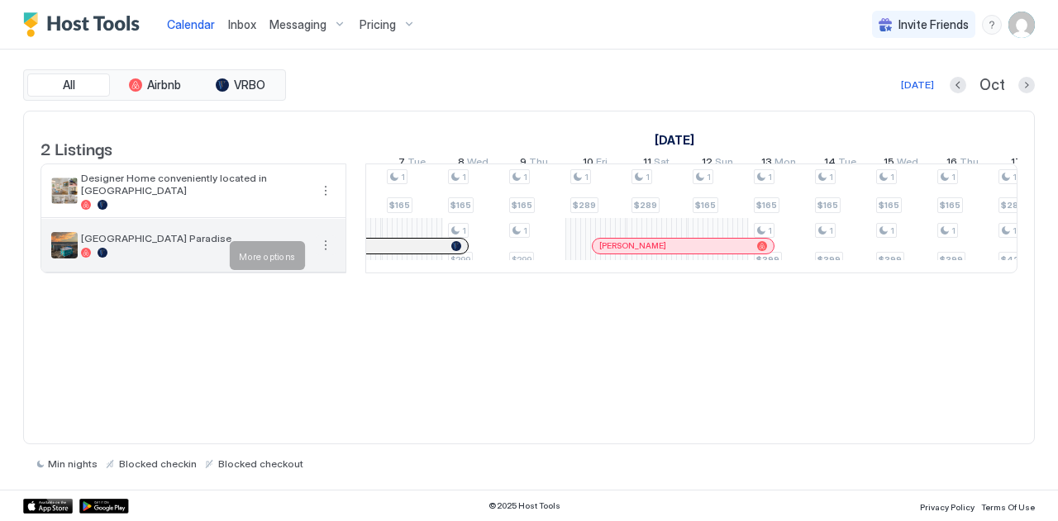
click at [325, 255] on button "More options" at bounding box center [326, 245] width 20 height 20
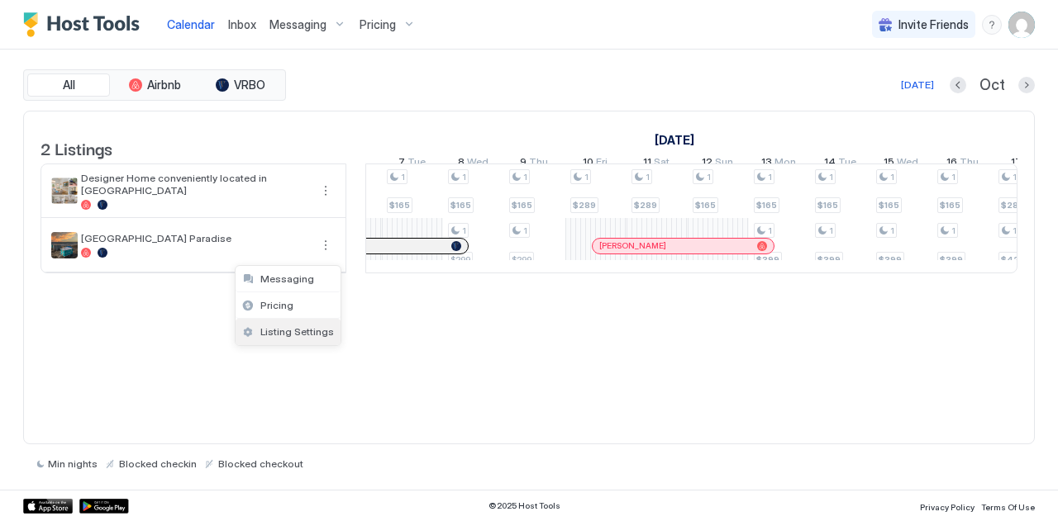
click at [309, 331] on span "Listing Settings" at bounding box center [297, 332] width 74 height 12
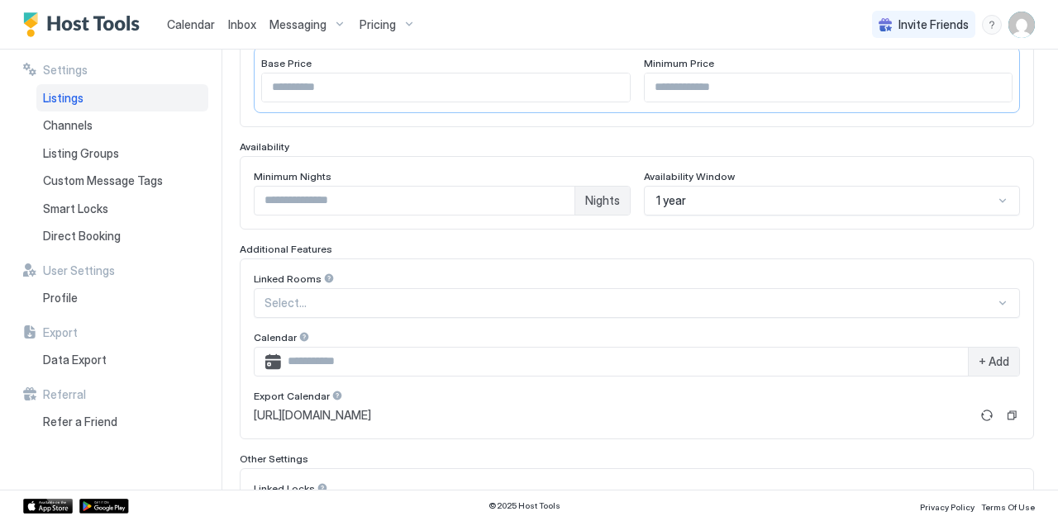
scroll to position [426, 0]
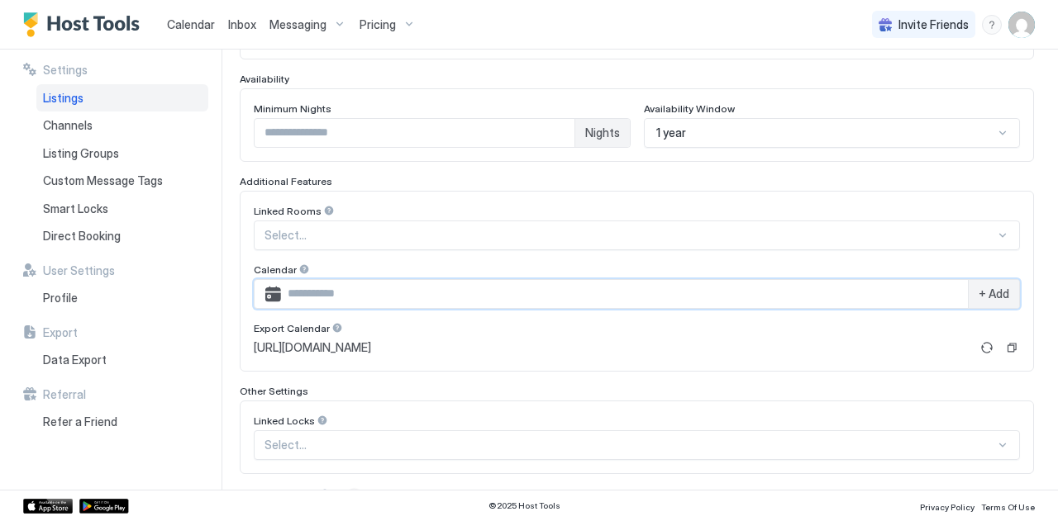
click at [453, 280] on input "Input Field" at bounding box center [624, 294] width 687 height 28
click at [1021, 27] on img "User profile" at bounding box center [1021, 25] width 26 height 26
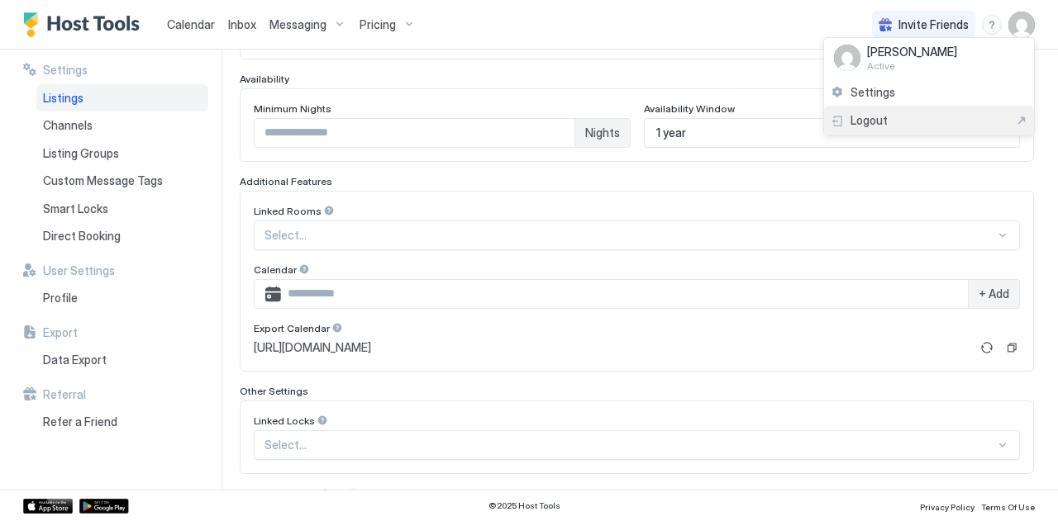
click at [863, 124] on span "Logout" at bounding box center [868, 120] width 37 height 15
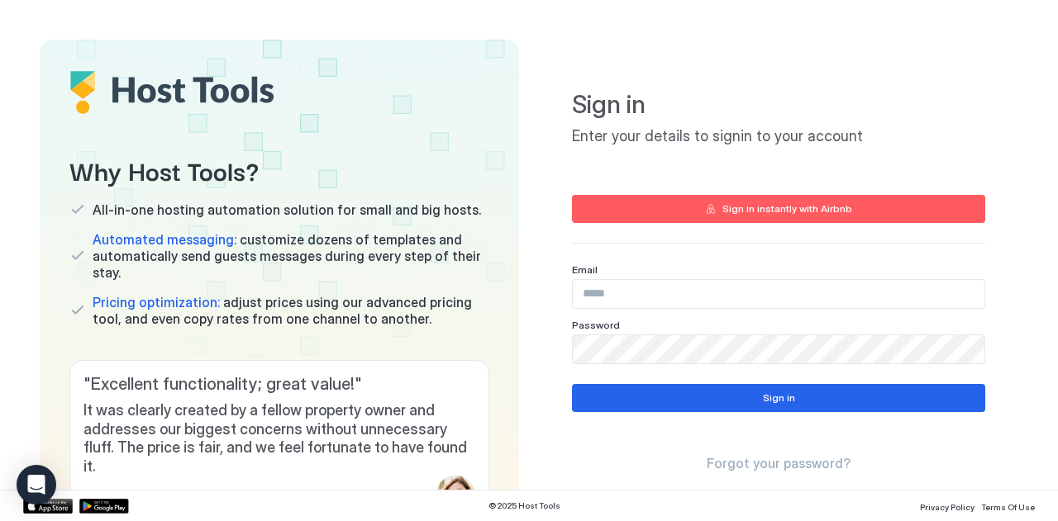
click at [673, 287] on input "Input Field" at bounding box center [778, 294] width 411 height 28
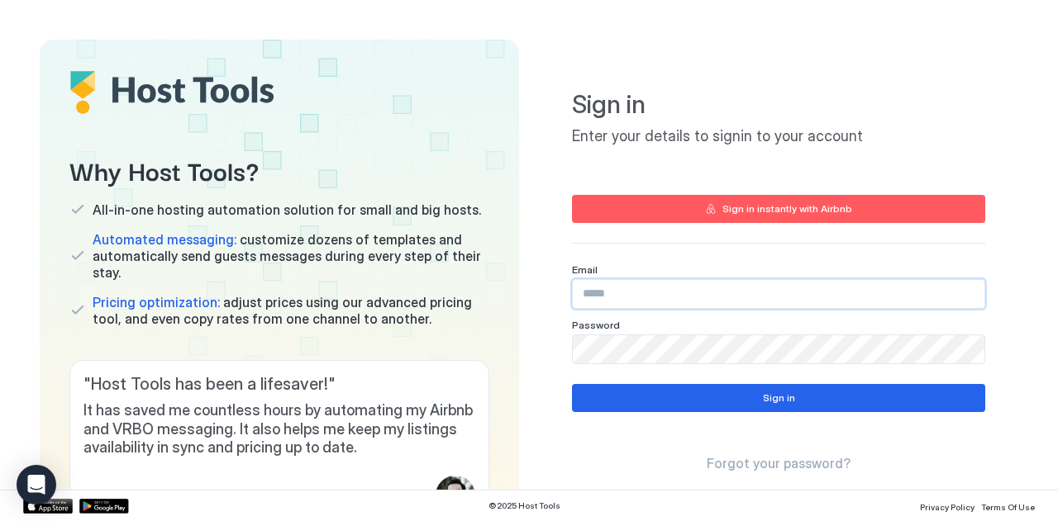
type input "**********"
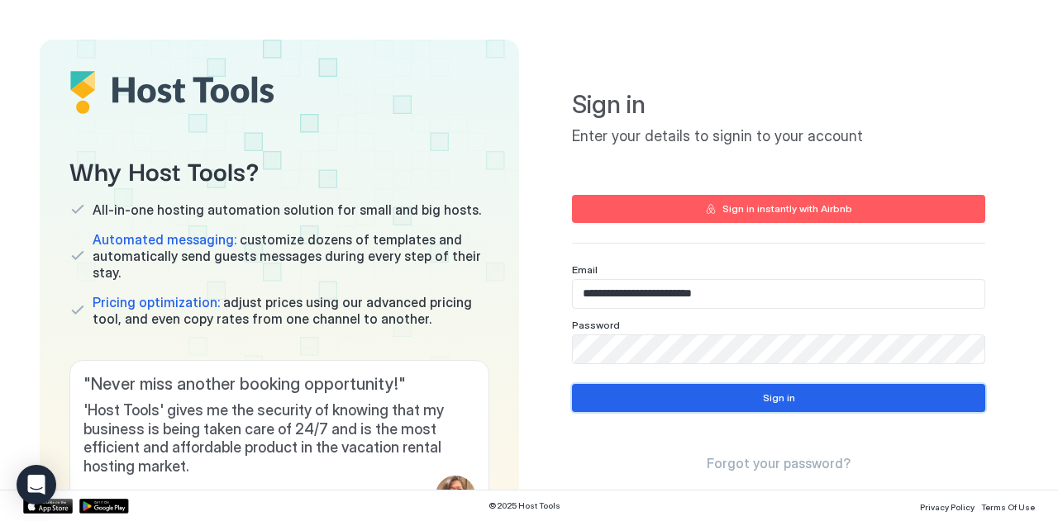
click at [634, 409] on button "Sign in" at bounding box center [778, 398] width 413 height 28
